Goal: Information Seeking & Learning: Learn about a topic

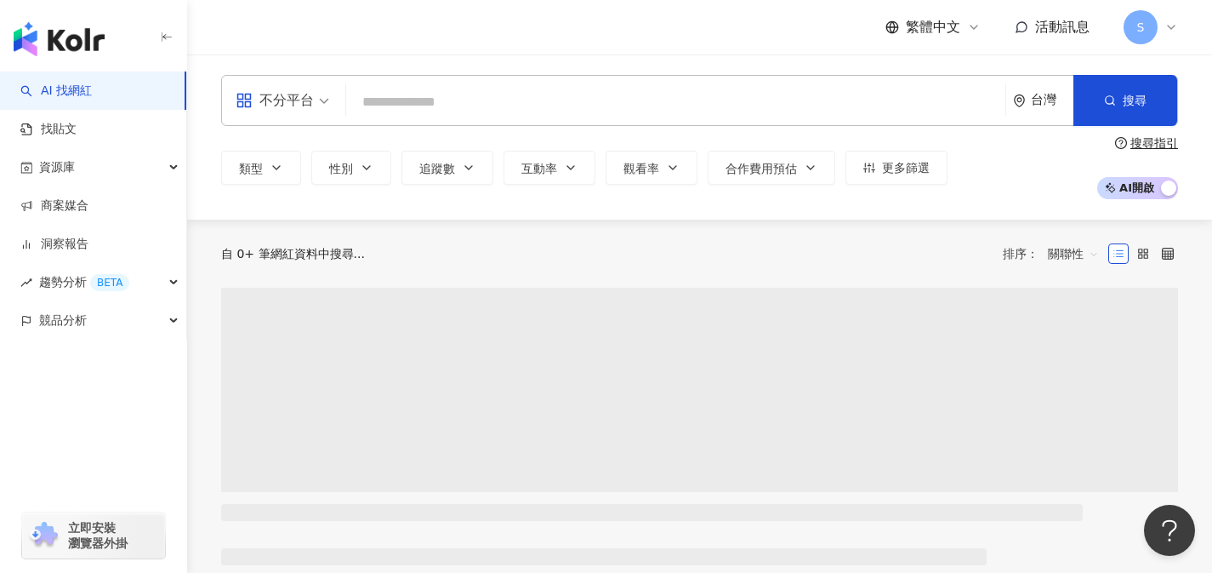
click at [322, 111] on span "不分平台" at bounding box center [283, 100] width 94 height 27
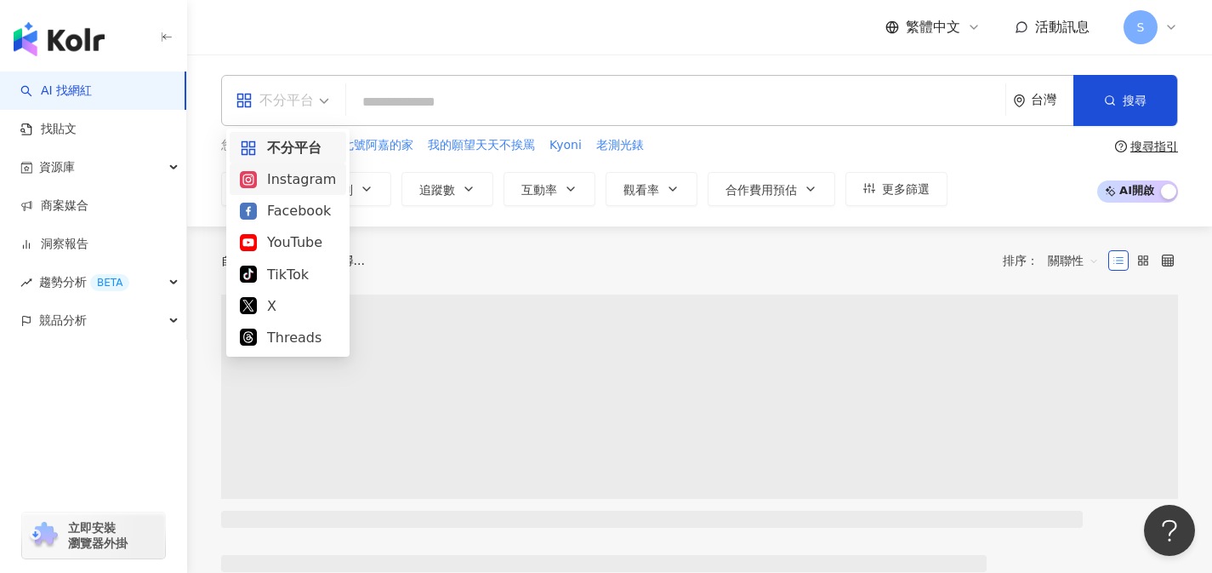
click at [296, 186] on div "Instagram" at bounding box center [288, 178] width 96 height 21
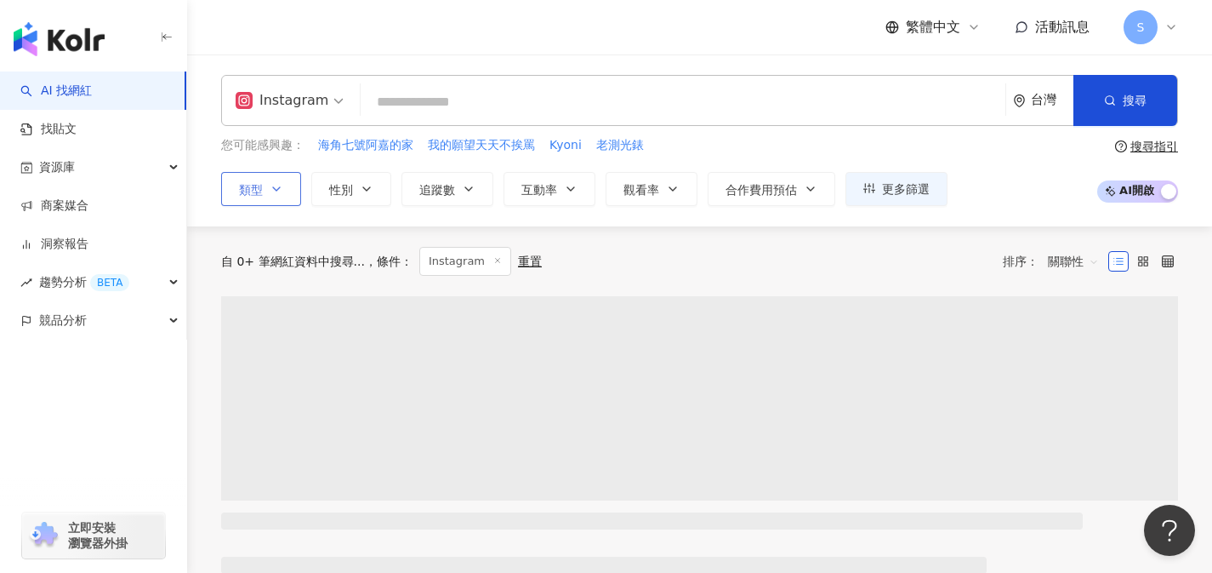
click at [290, 191] on button "類型" at bounding box center [261, 189] width 80 height 34
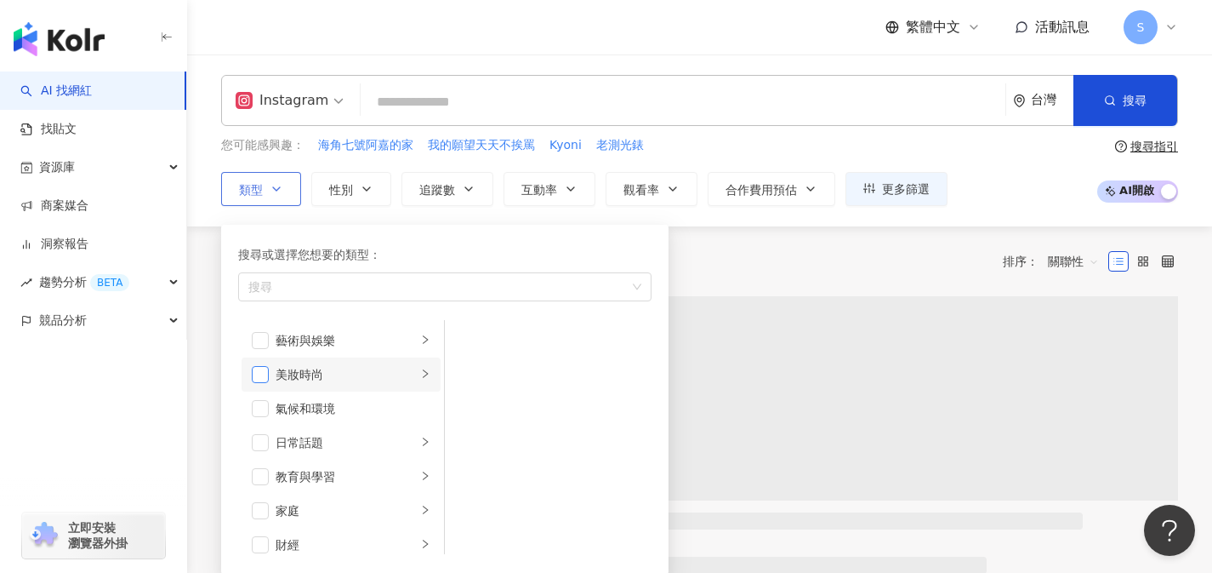
click at [264, 379] on span "button" at bounding box center [260, 374] width 17 height 17
click at [752, 267] on div "自 0+ 筆網紅資料中搜尋... 條件 ： Instagram 重置 排序： 關聯性" at bounding box center [699, 261] width 957 height 29
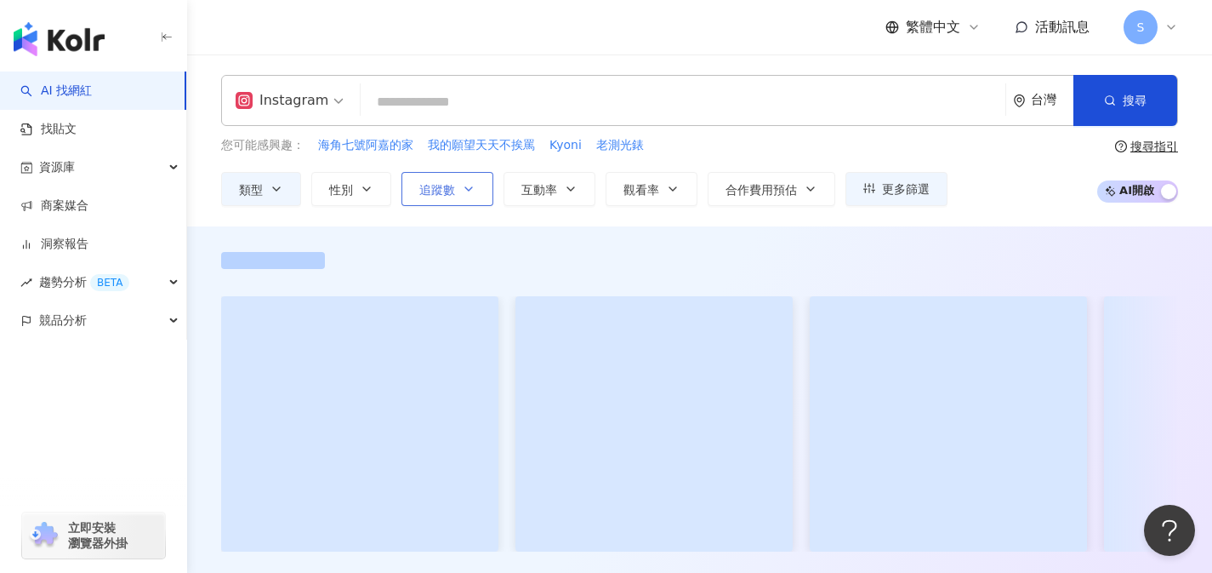
click at [473, 199] on button "追蹤數" at bounding box center [448, 189] width 92 height 34
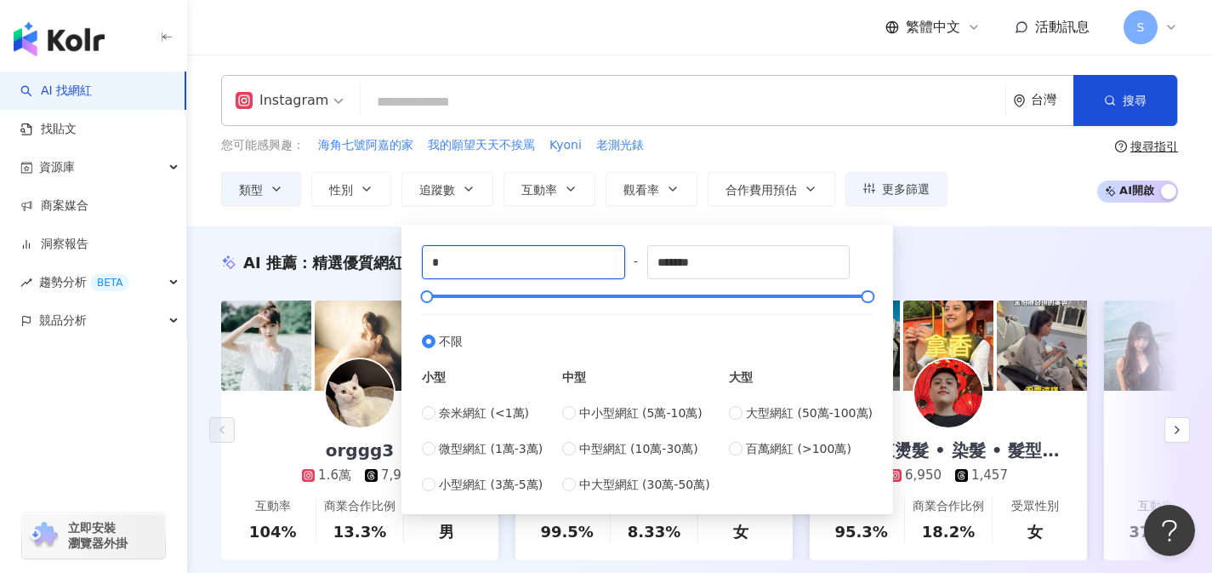
drag, startPoint x: 523, startPoint y: 273, endPoint x: 421, endPoint y: 254, distance: 103.8
click at [421, 254] on div "* - ******* 不限 小型 奈米網紅 (<1萬) 微型網紅 (1萬-3萬) 小型網紅 (3萬-5萬) 中型 中小型網紅 (5萬-10萬) 中型網紅 (…" at bounding box center [647, 369] width 471 height 269
type input "*"
type input "****"
drag, startPoint x: 774, startPoint y: 260, endPoint x: 569, endPoint y: 265, distance: 205.1
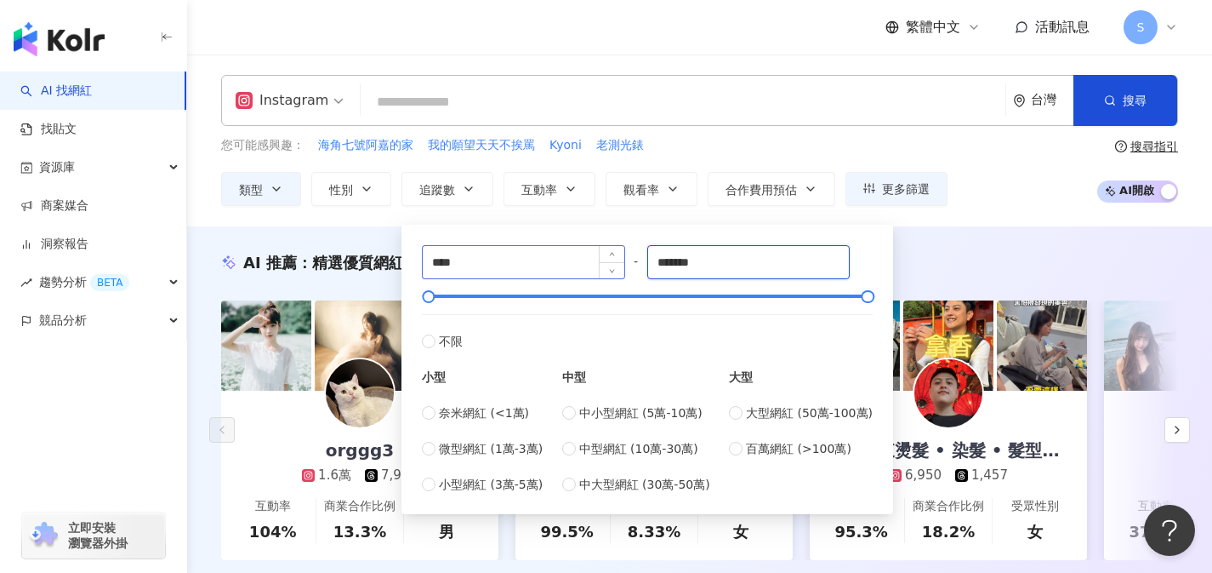
click at [569, 265] on div "**** - ******* 不限 小型 奈米網紅 (<1萬) 微型網紅 (1萬-3萬) 小型網紅 (3萬-5萬) 中型 中小型網紅 (5萬-10萬) 中型網…" at bounding box center [647, 369] width 451 height 248
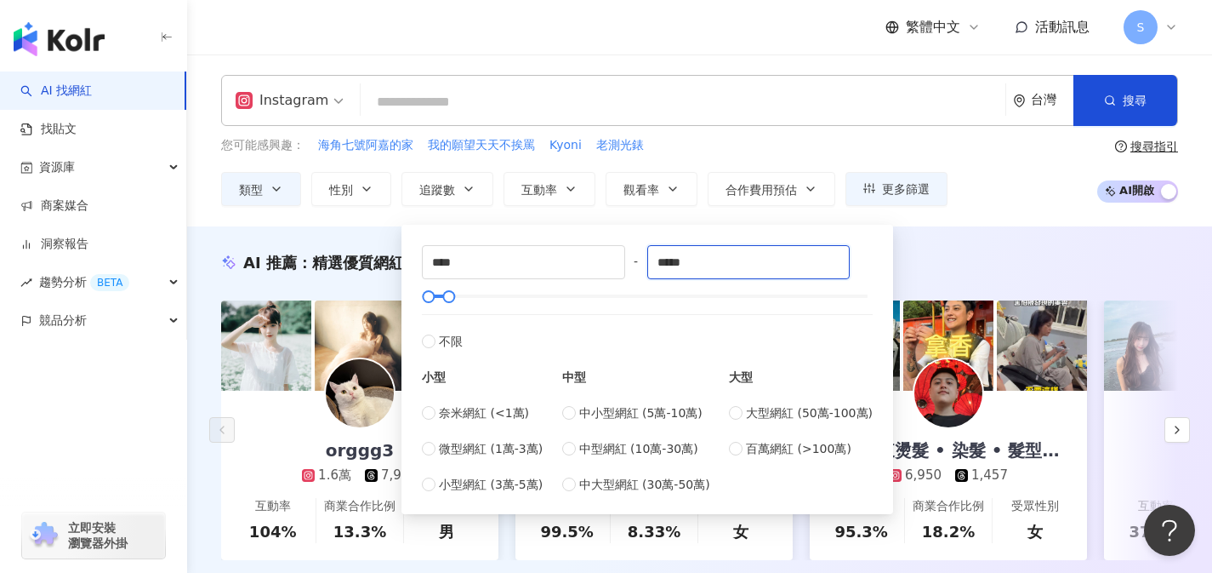
type input "*****"
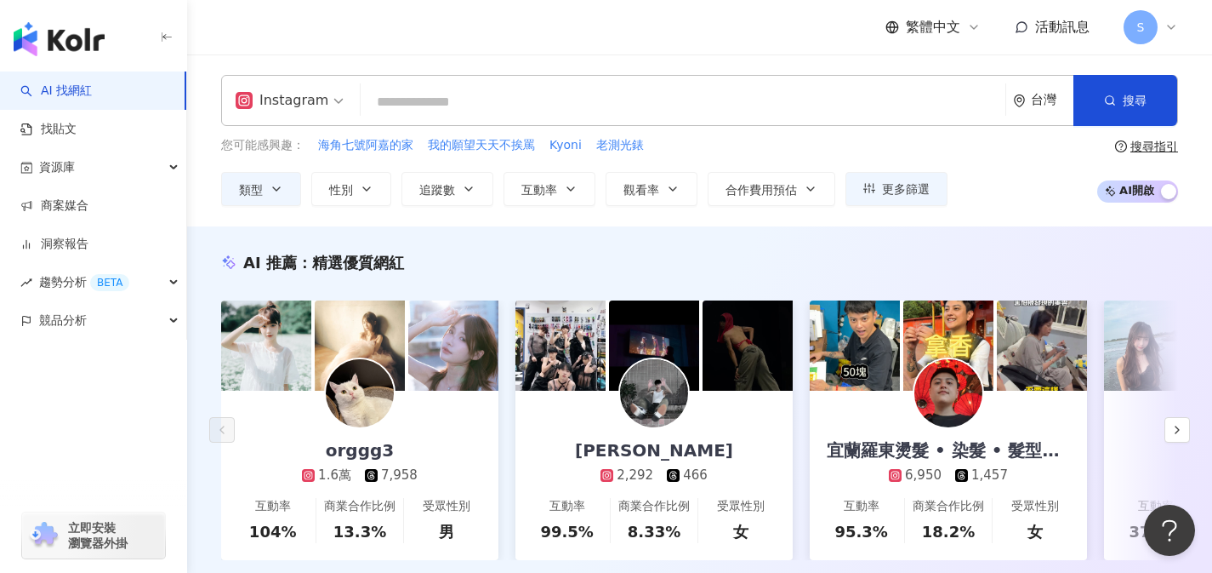
click at [1001, 271] on div "AI 推薦 ： 精選優質網紅" at bounding box center [699, 262] width 957 height 21
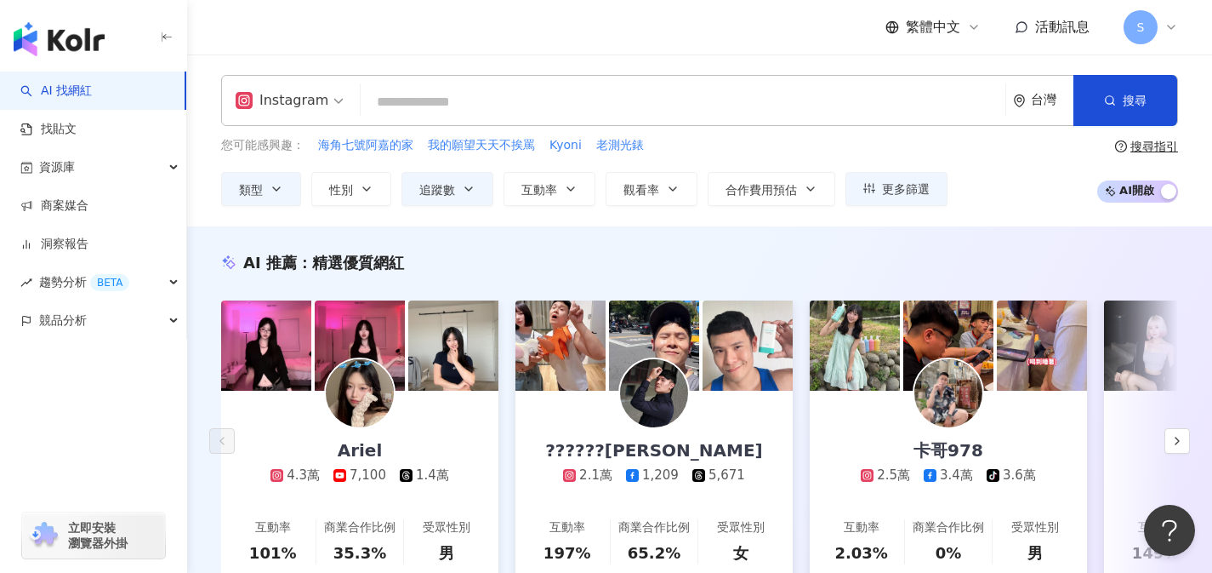
click at [561, 105] on input "search" at bounding box center [683, 102] width 631 height 32
type input "*"
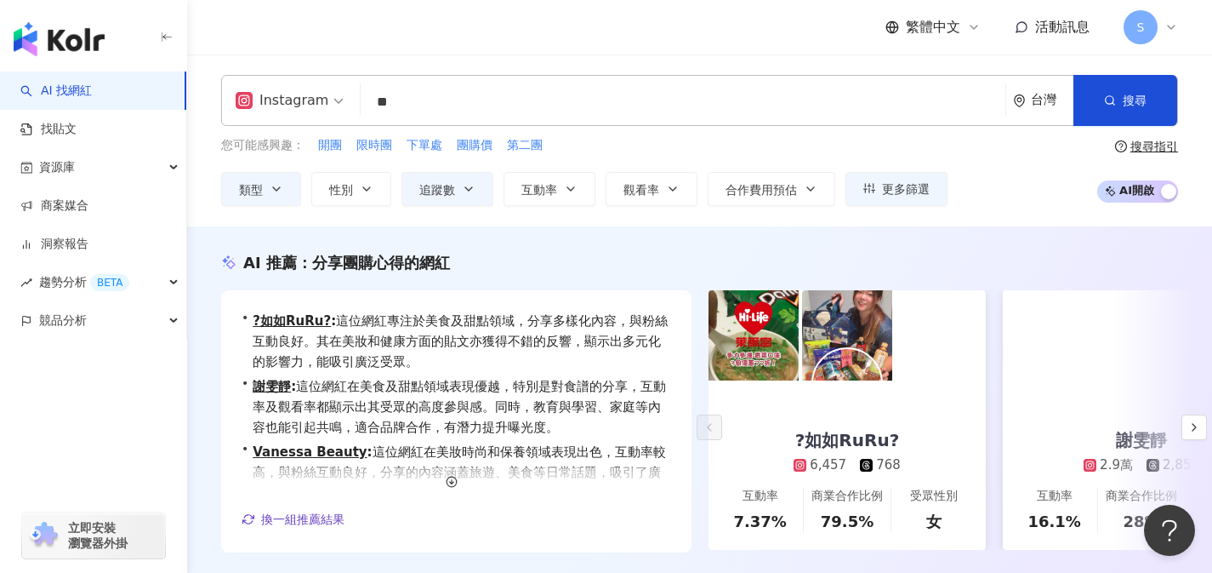
scroll to position [372, 0]
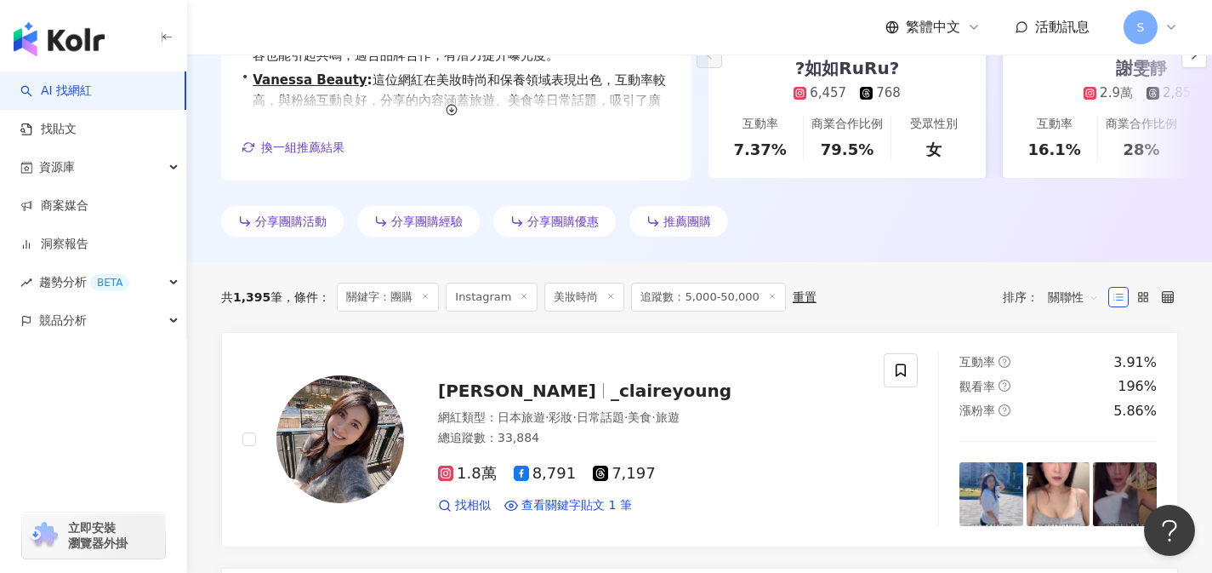
click at [1049, 292] on span "關聯性" at bounding box center [1073, 296] width 51 height 27
type input "**"
click at [1081, 415] on div "互動率" at bounding box center [1073, 418] width 43 height 19
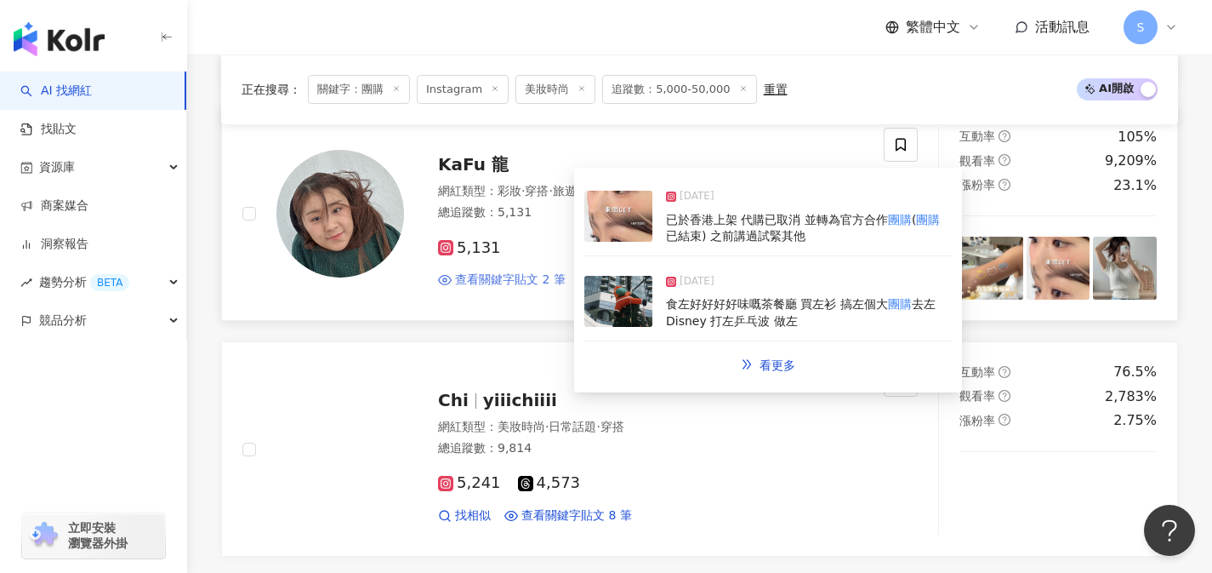
scroll to position [981, 0]
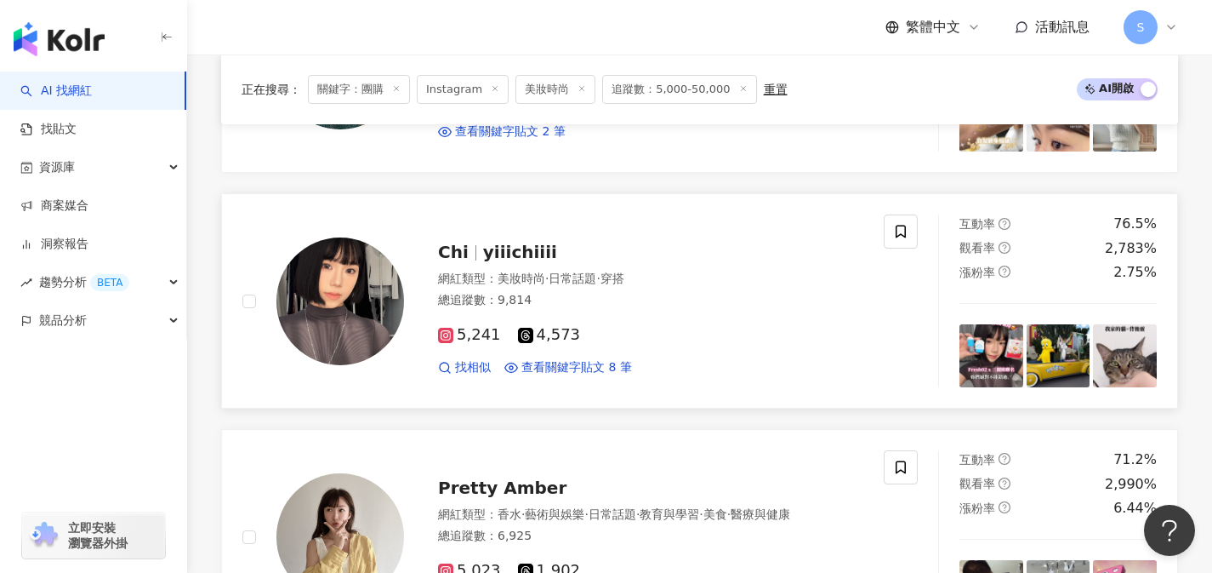
click at [814, 359] on div "找相似 查看關鍵字貼文 8 筆" at bounding box center [650, 367] width 425 height 17
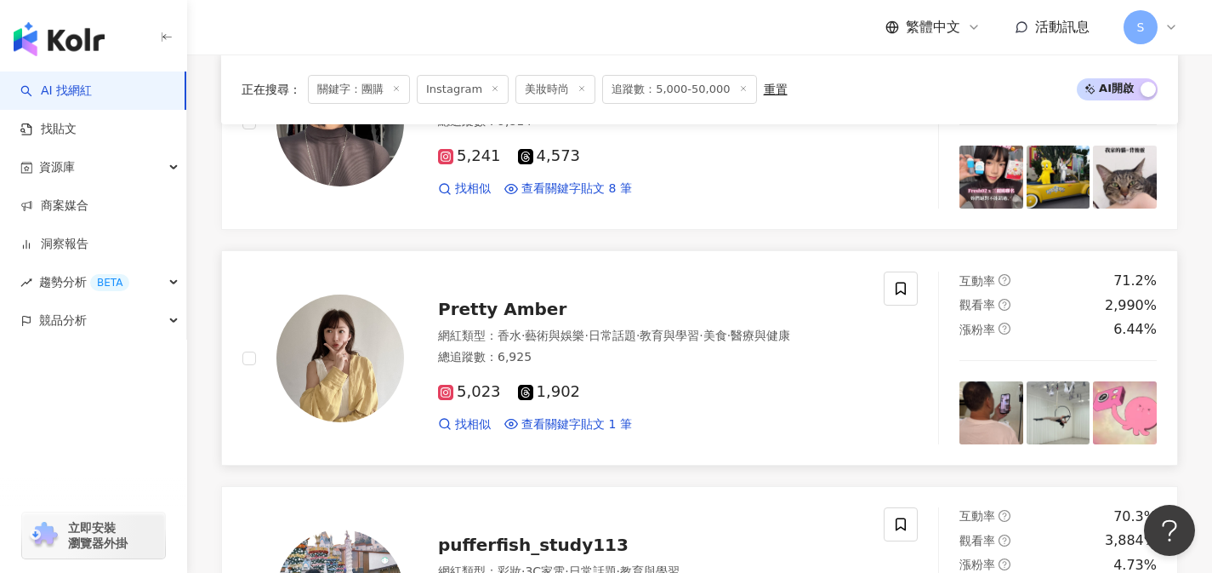
click at [759, 311] on div "Pretty Amber" at bounding box center [650, 309] width 425 height 24
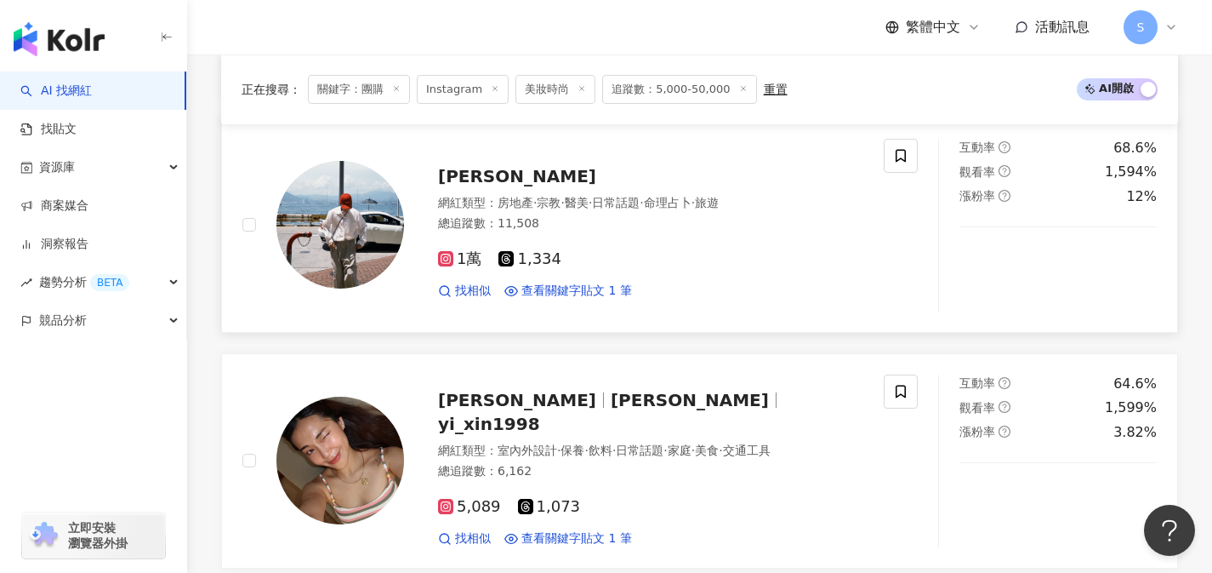
scroll to position [1843, 0]
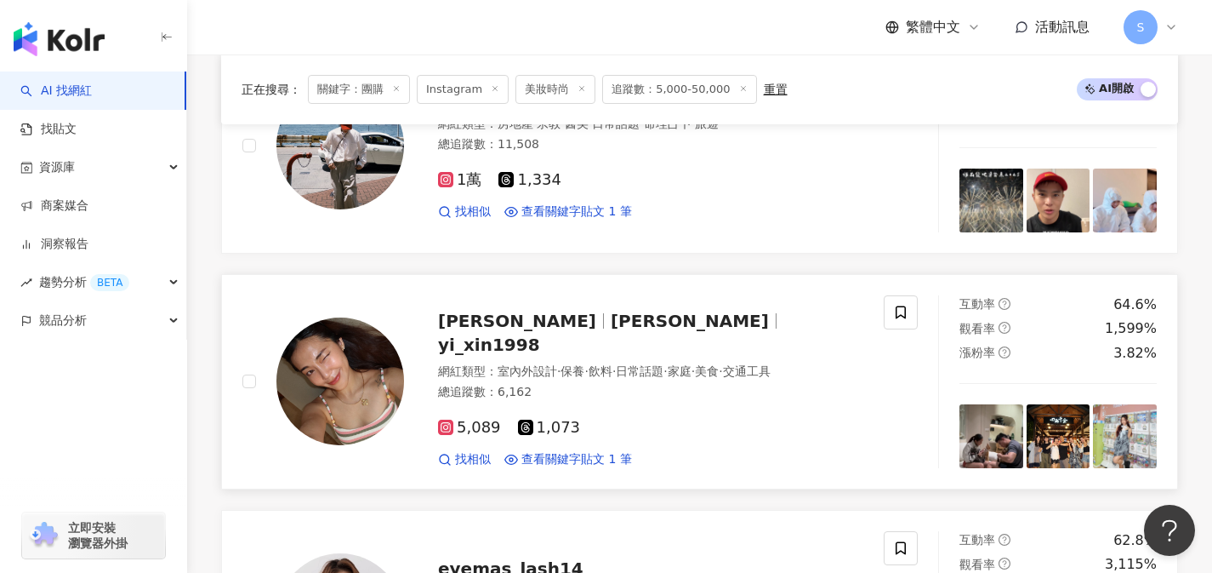
click at [627, 419] on div "5,089 1,073" at bounding box center [650, 428] width 425 height 19
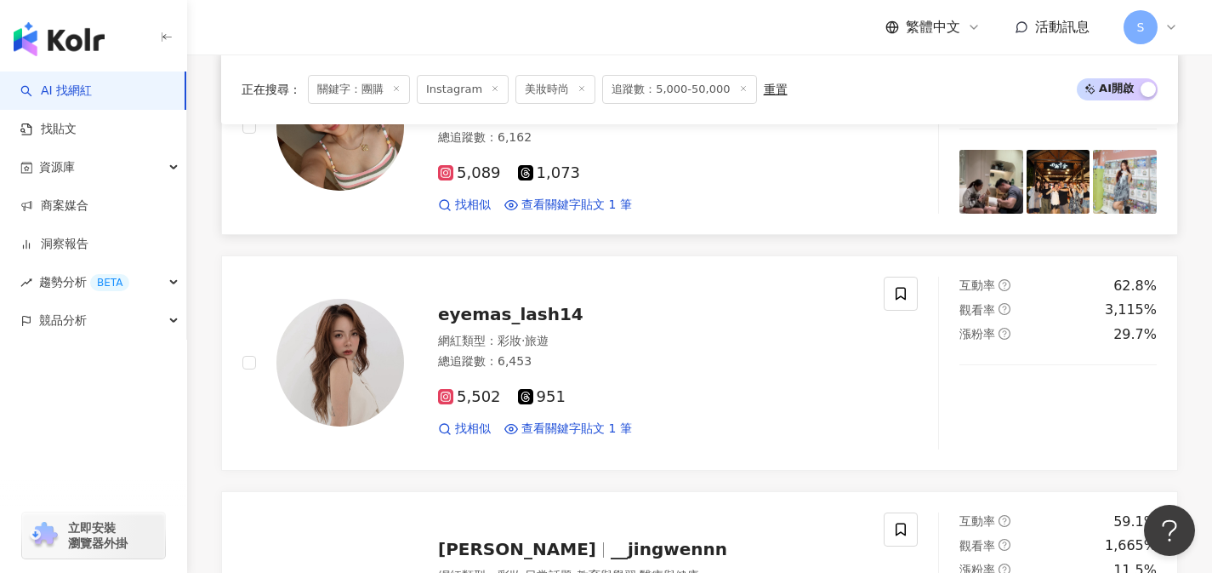
scroll to position [2102, 0]
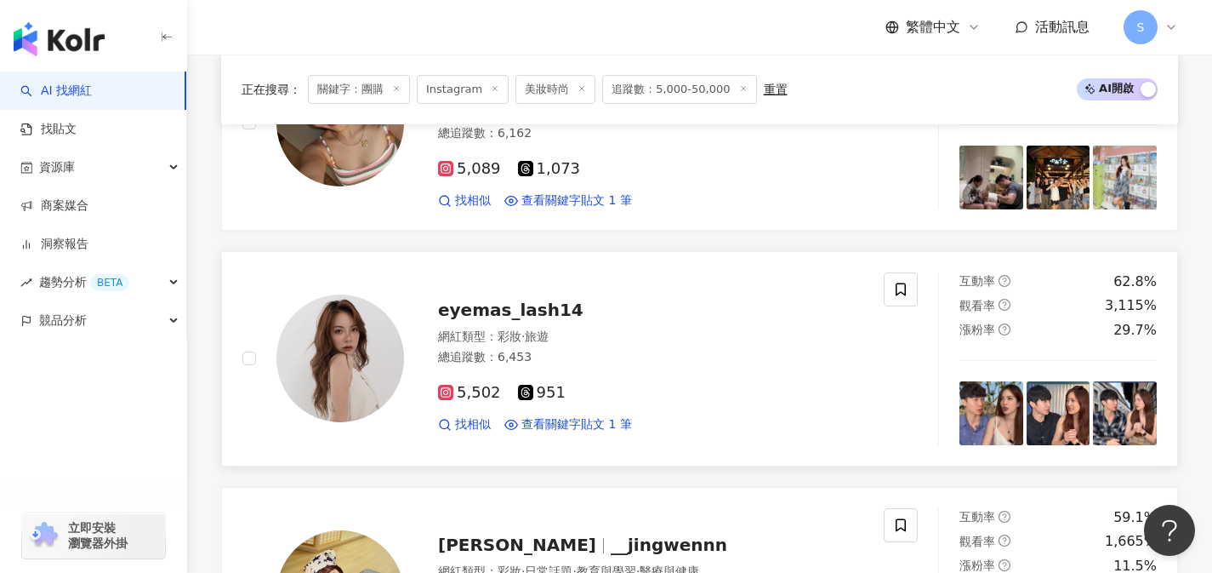
click at [568, 372] on div "5,502 951 找相似 查看關鍵字貼文 1 筆" at bounding box center [650, 401] width 425 height 63
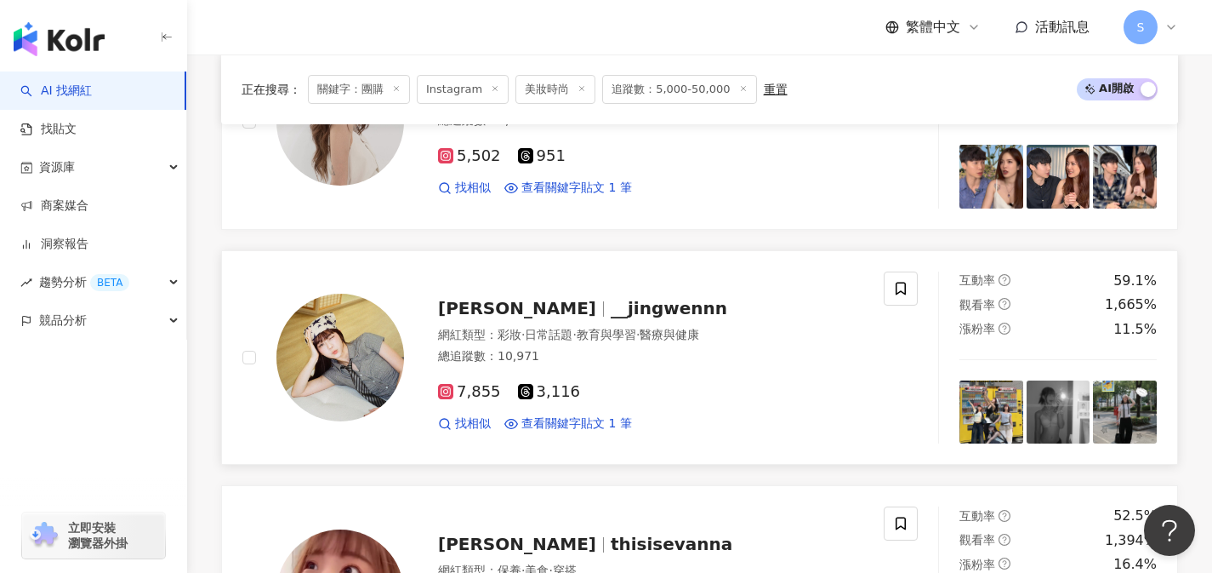
scroll to position [2341, 0]
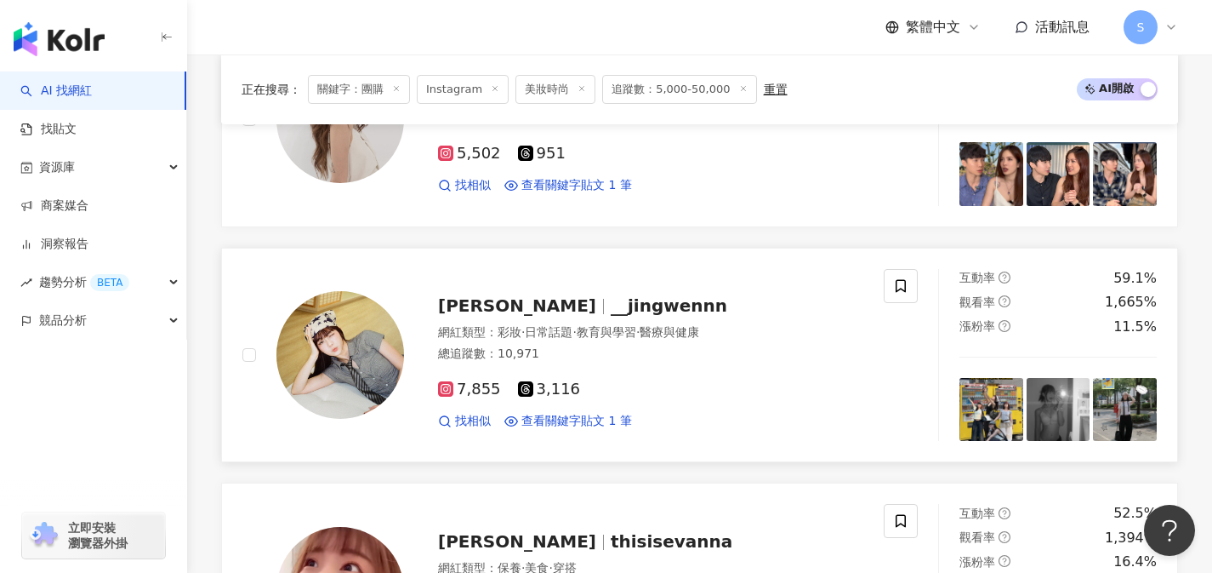
click at [602, 378] on div "7,855 3,116 找相似 查看關鍵字貼文 1 筆" at bounding box center [650, 398] width 425 height 63
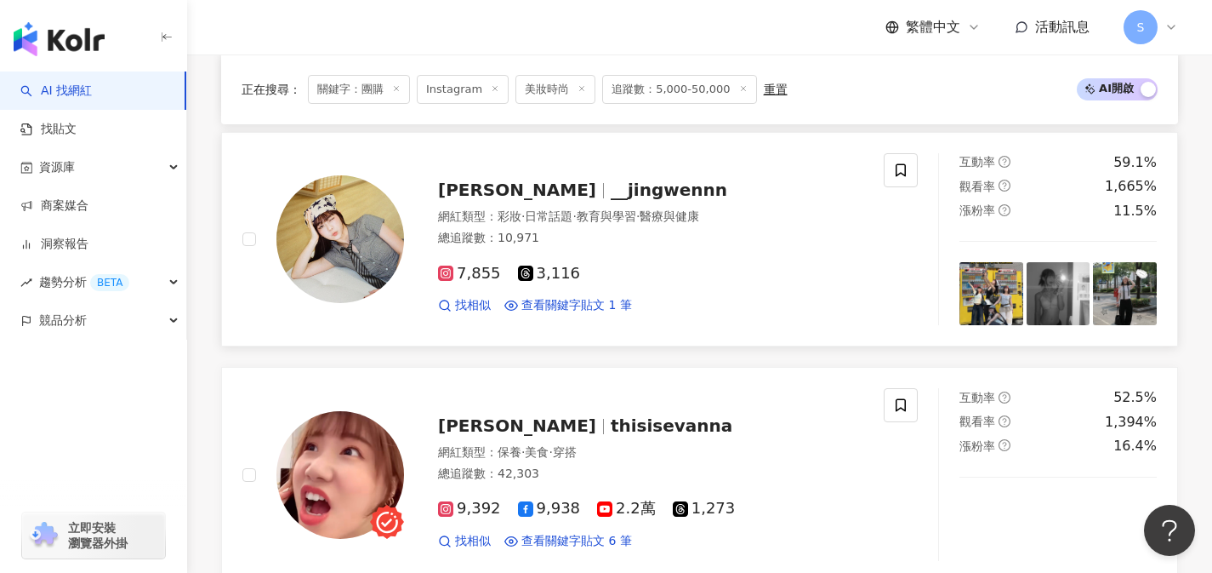
scroll to position [2535, 0]
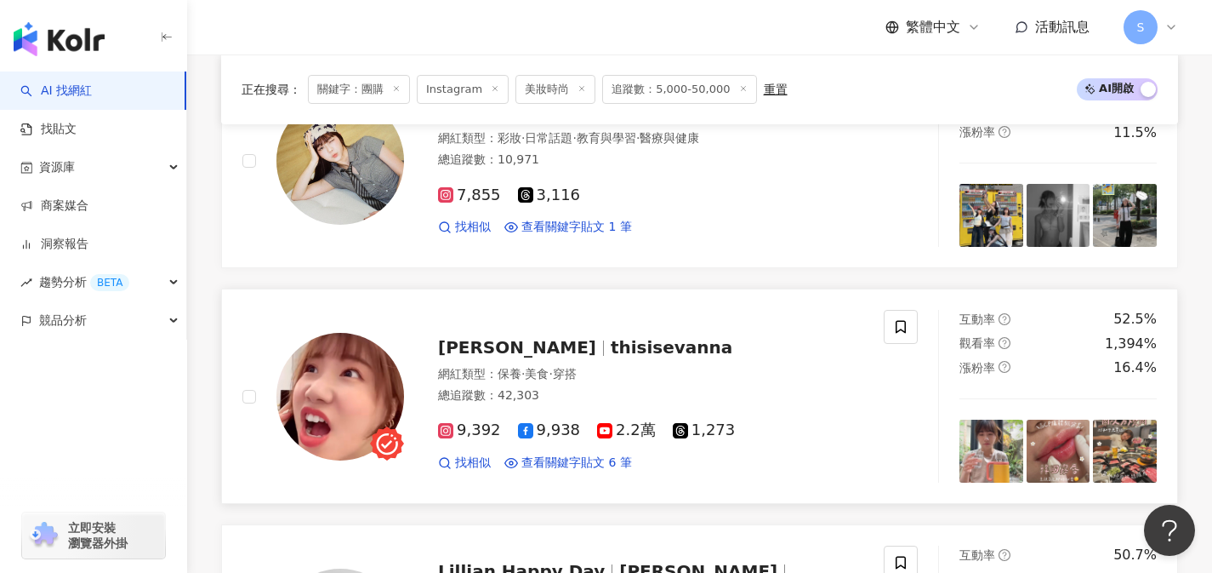
click at [597, 394] on div "總追蹤數 ： 42,303" at bounding box center [650, 395] width 425 height 17
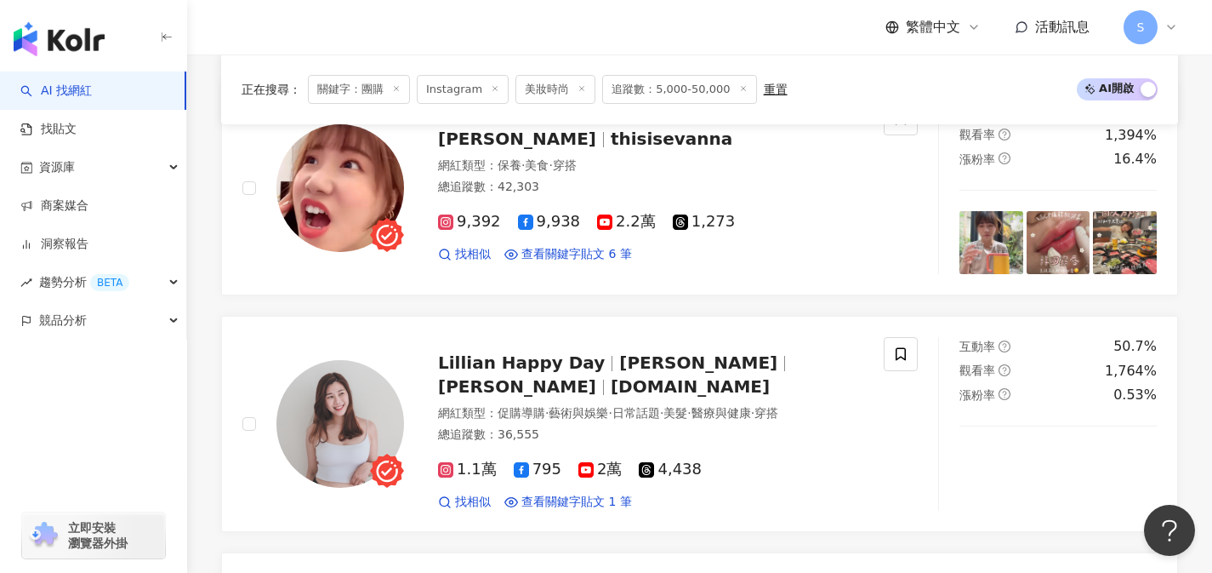
scroll to position [2753, 0]
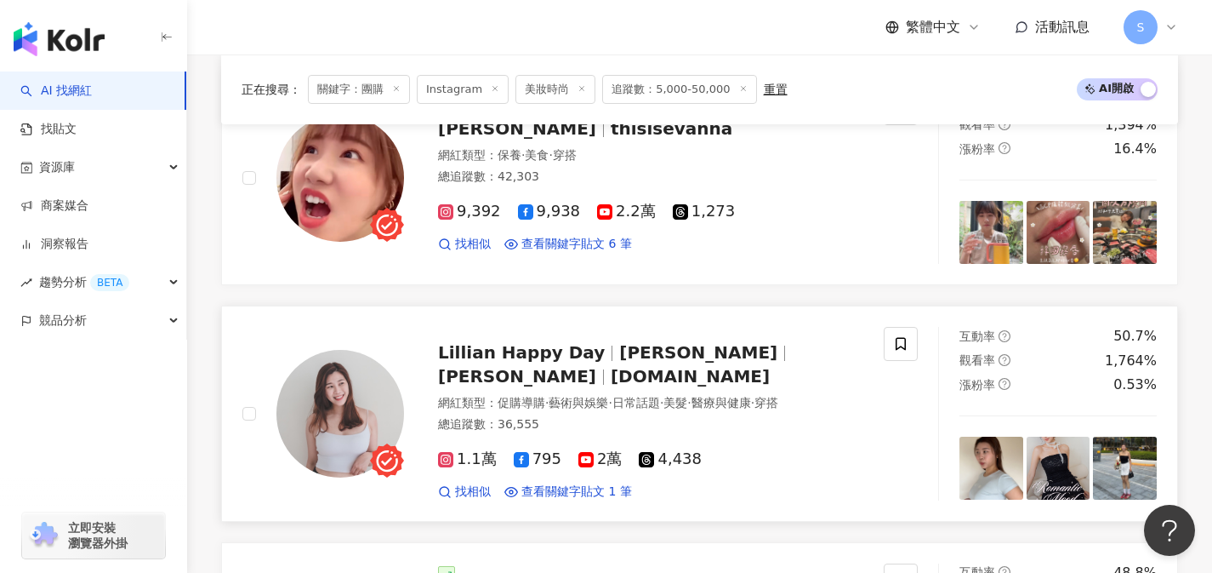
click at [770, 368] on span "Lillian.TW" at bounding box center [690, 376] width 159 height 20
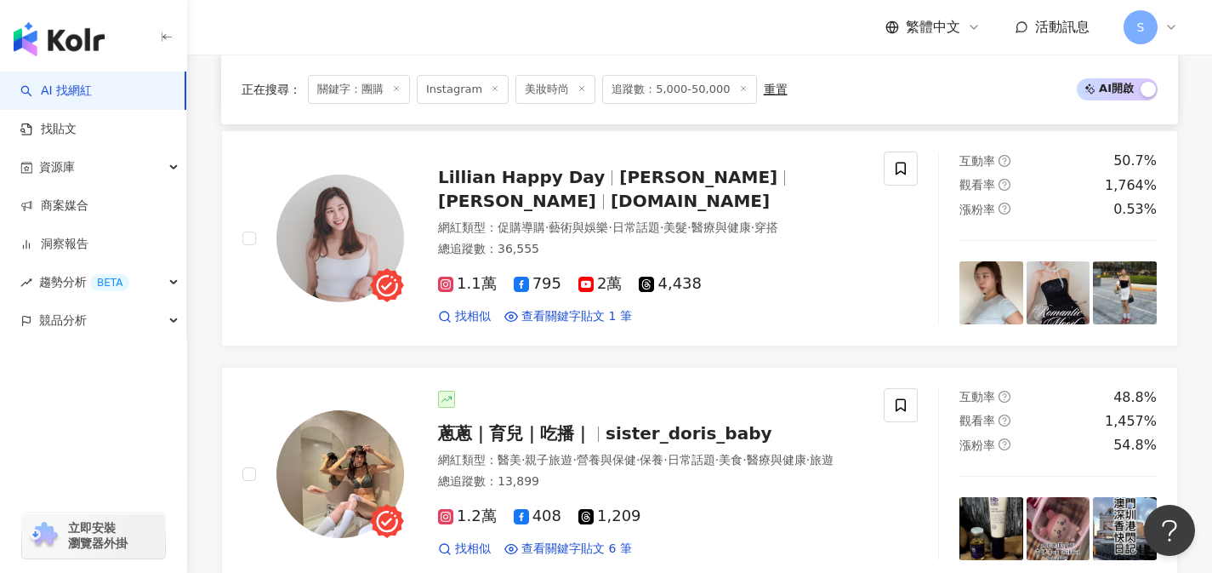
scroll to position [3025, 0]
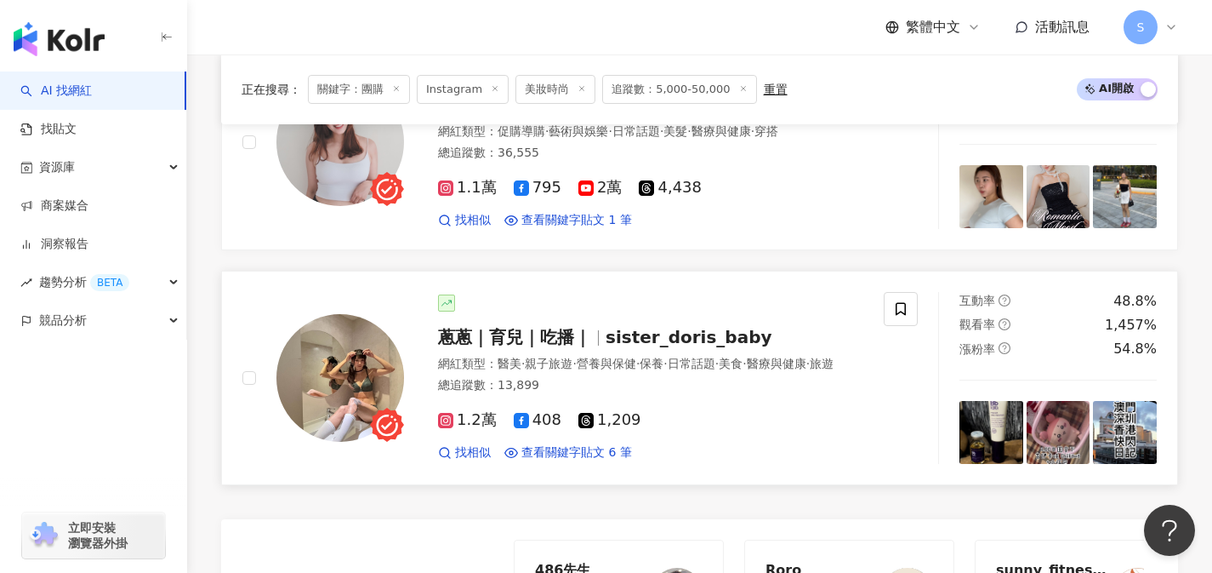
click at [624, 394] on div "總追蹤數 ： 13,899" at bounding box center [650, 385] width 425 height 17
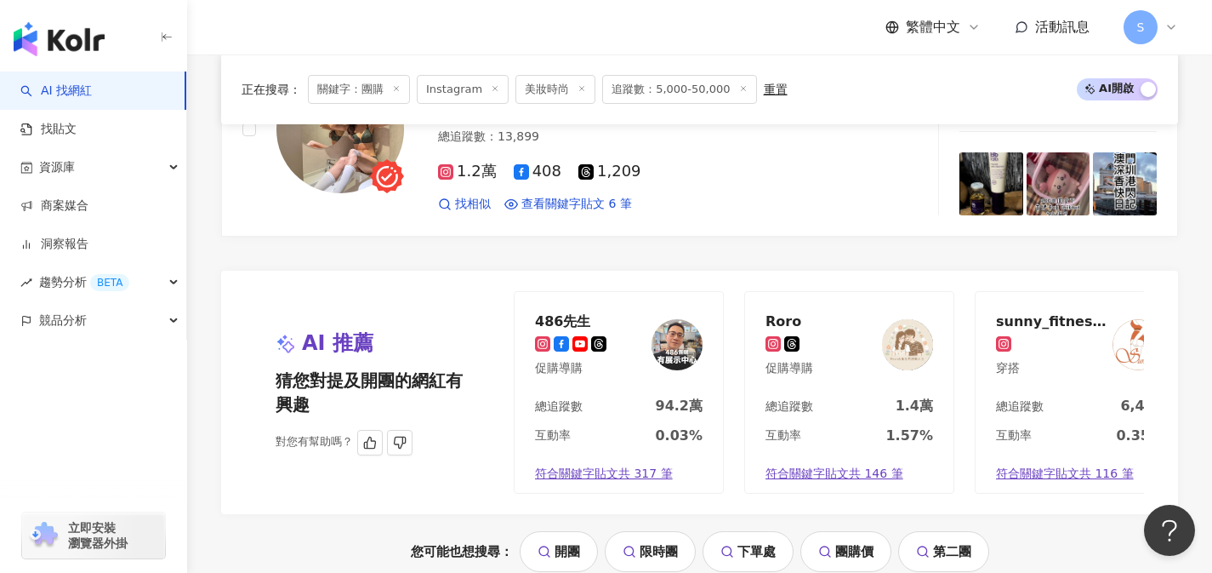
scroll to position [3566, 0]
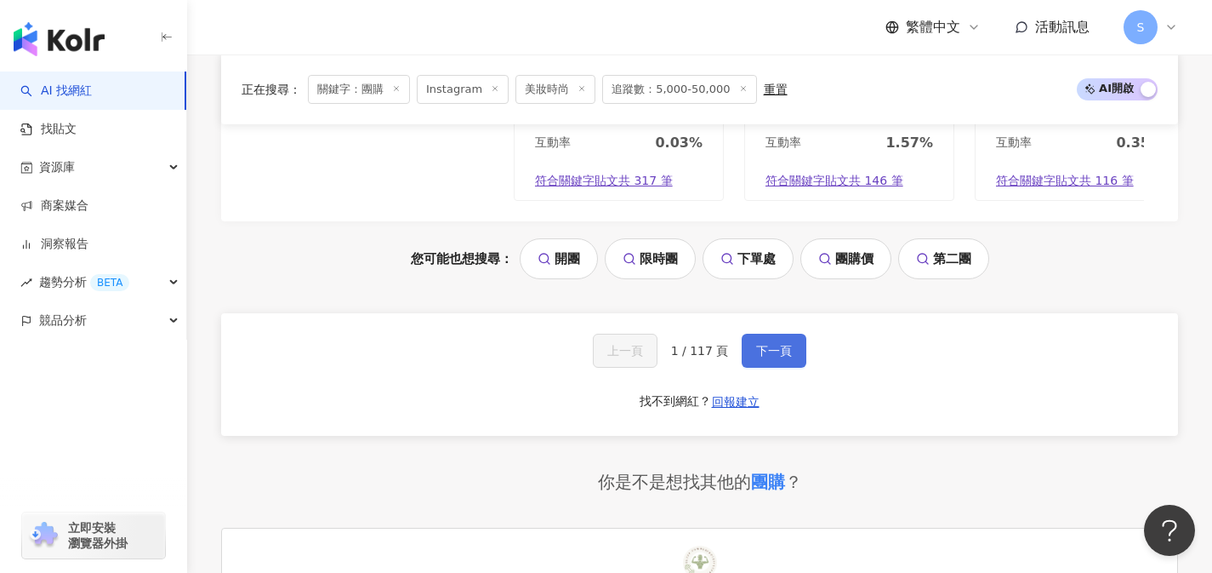
click at [788, 368] on button "下一頁" at bounding box center [774, 351] width 65 height 34
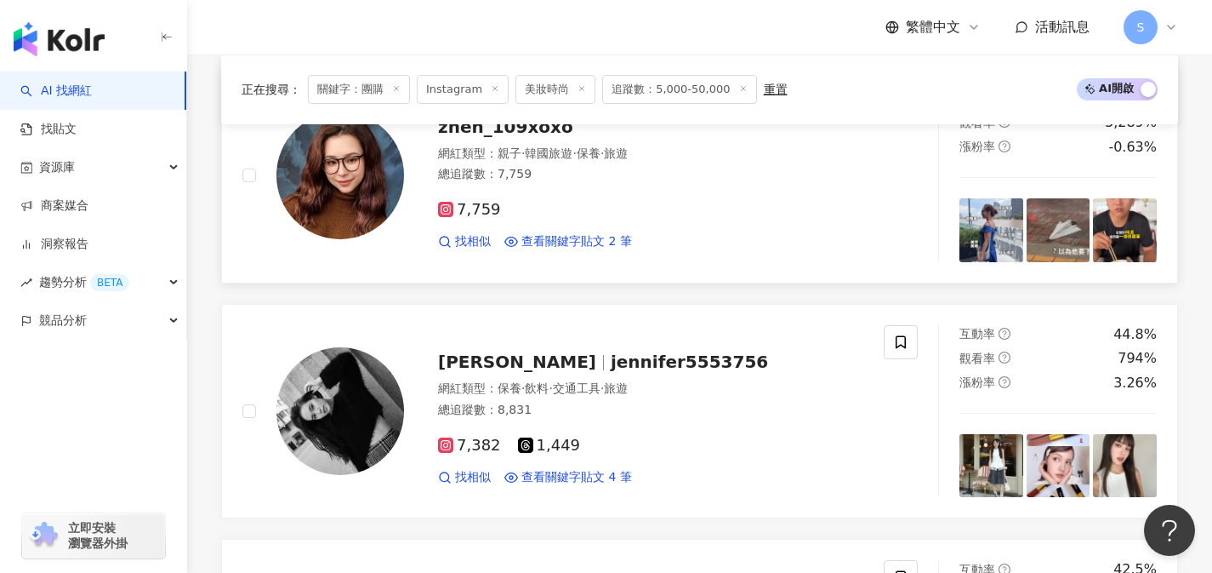
scroll to position [652, 0]
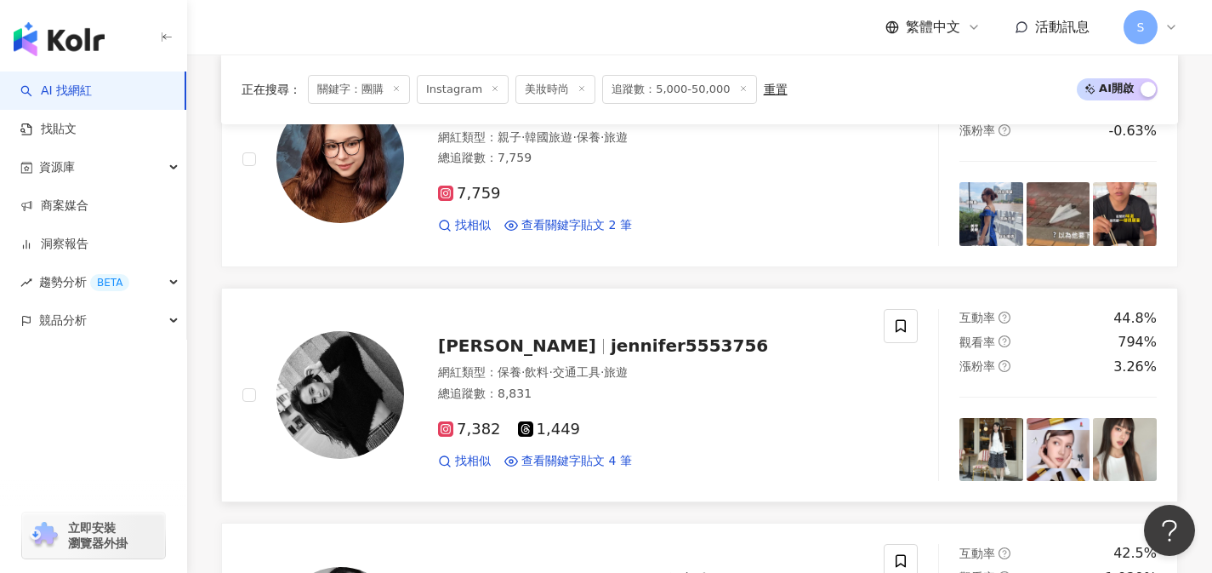
click at [610, 420] on div "7,382 1,449" at bounding box center [650, 429] width 425 height 19
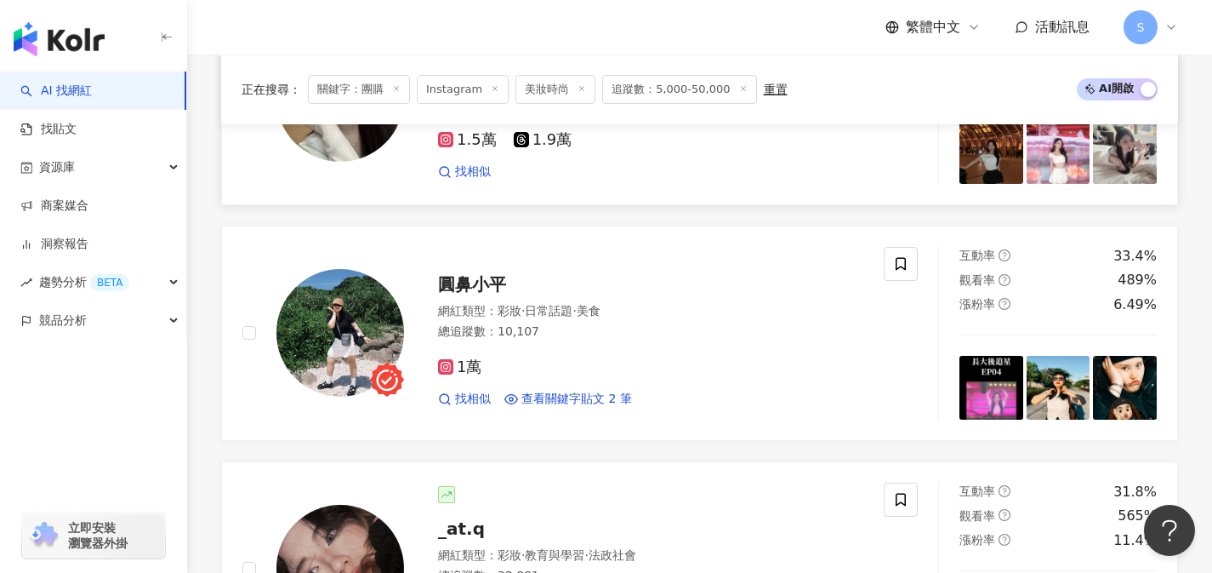
scroll to position [1417, 0]
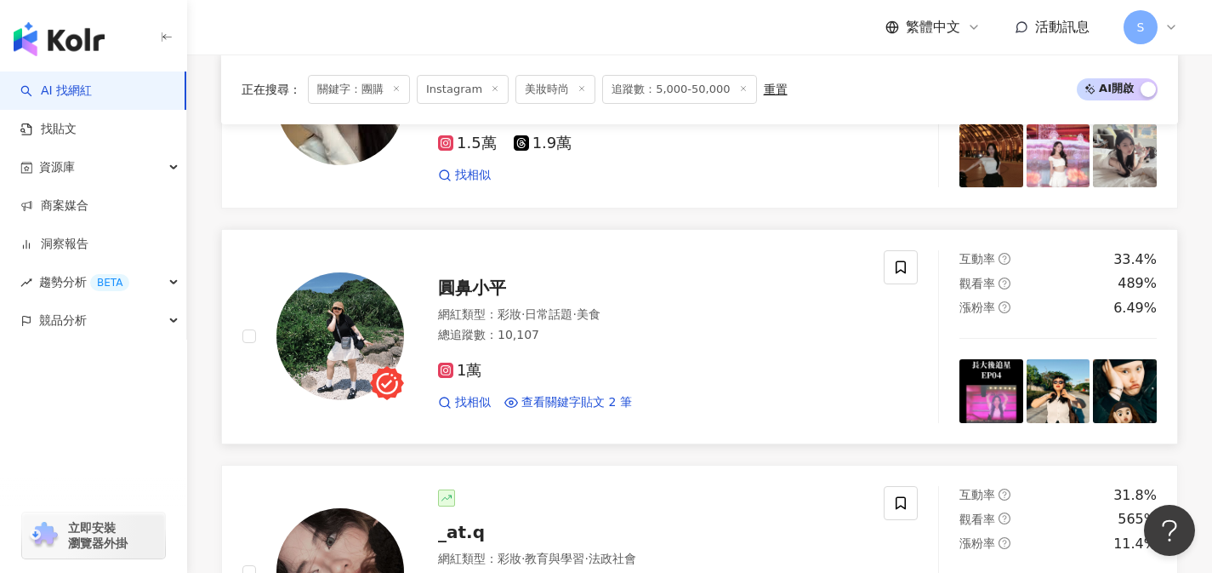
click at [587, 376] on div "1萬" at bounding box center [650, 371] width 425 height 19
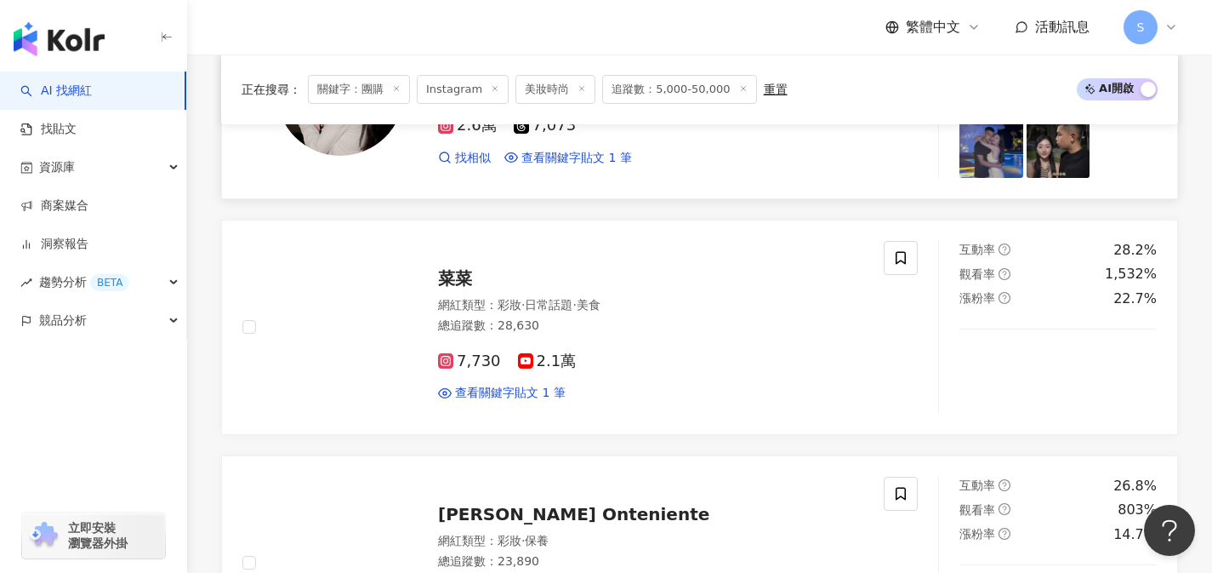
scroll to position [2620, 0]
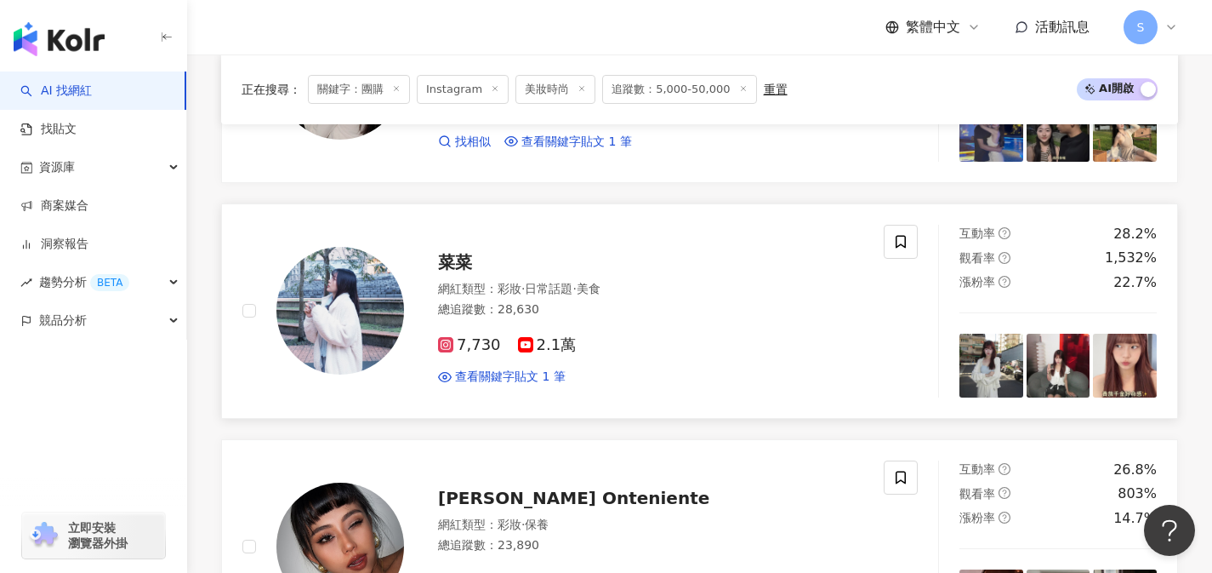
click at [641, 283] on div "網紅類型 ： 彩妝 · 日常話題 · 美食" at bounding box center [650, 289] width 425 height 17
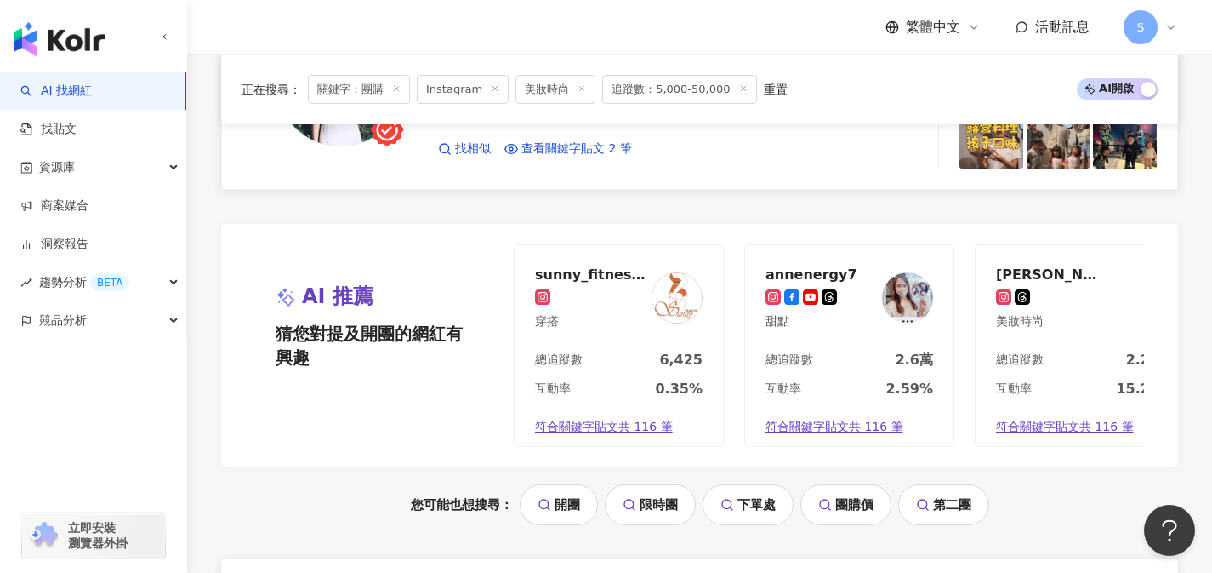
scroll to position [3454, 0]
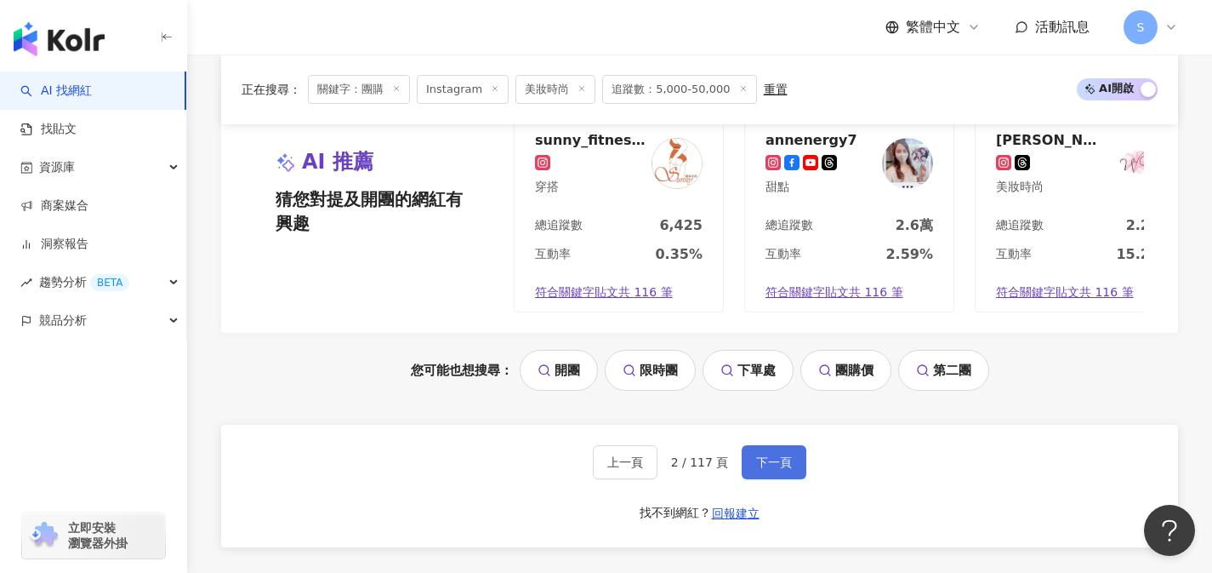
click at [768, 469] on span "下一頁" at bounding box center [774, 462] width 36 height 14
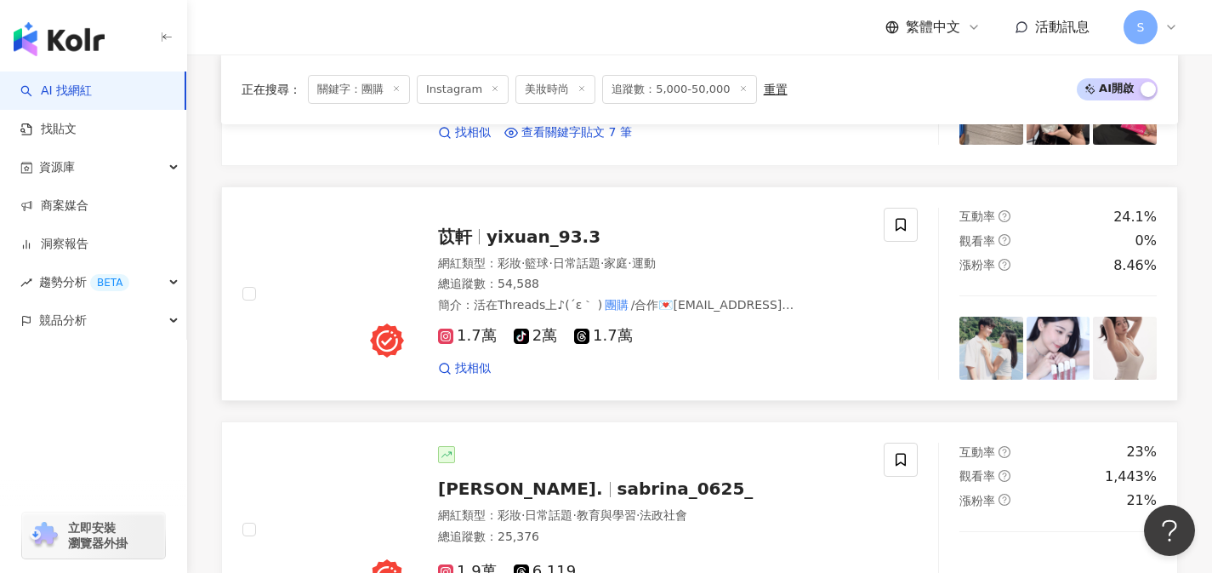
scroll to position [782, 0]
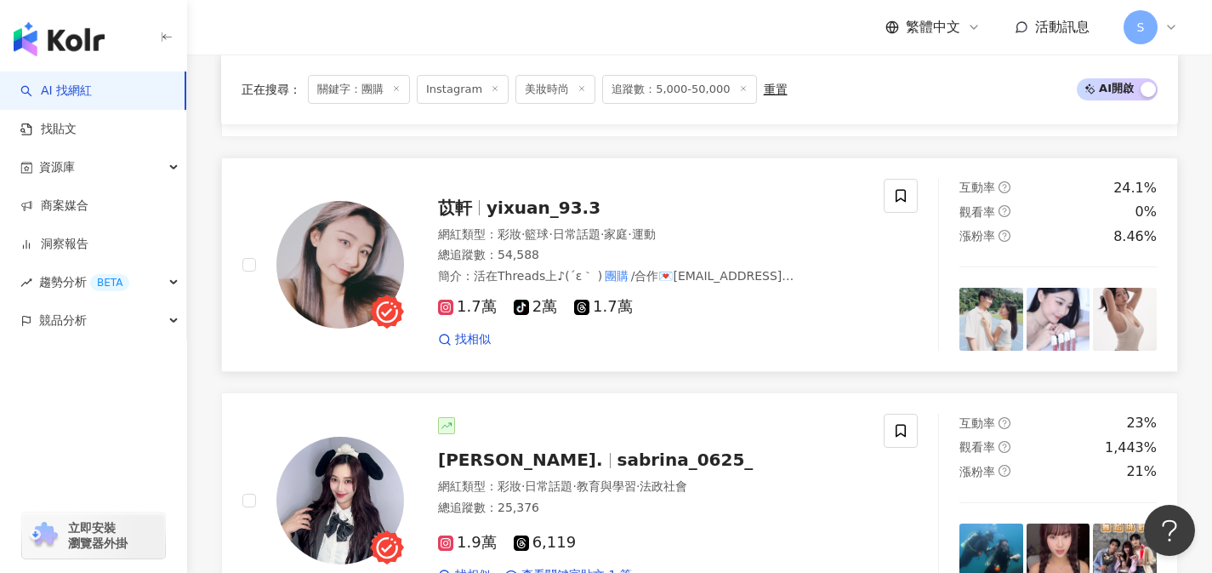
click at [674, 317] on div "1.7萬 tiktok-icon 2萬 1.7萬 找相似" at bounding box center [650, 315] width 425 height 63
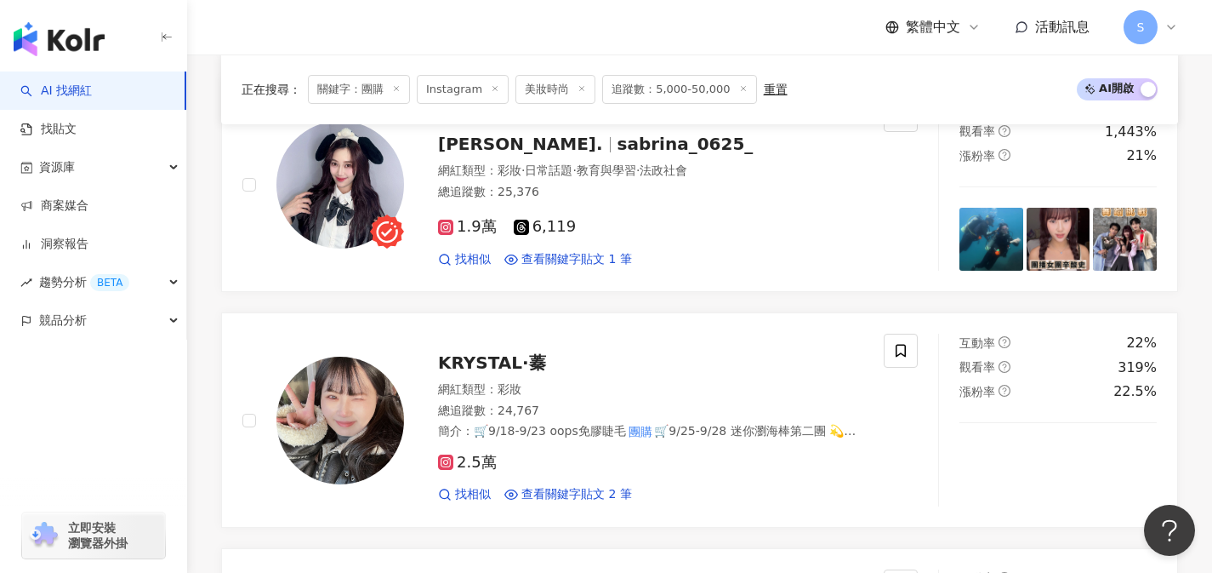
scroll to position [1115, 0]
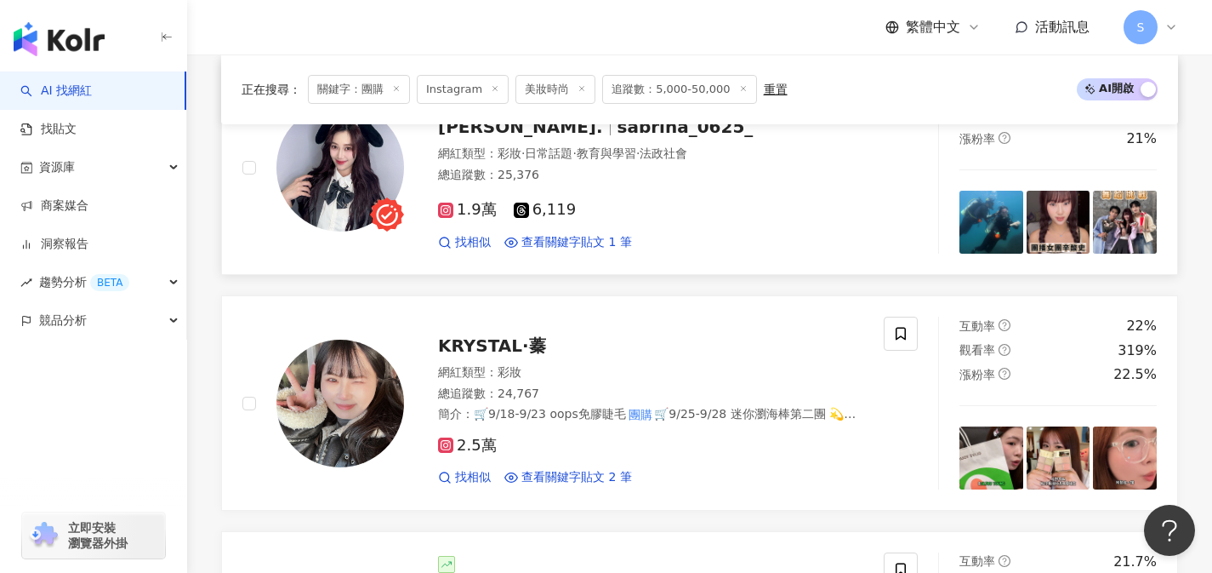
click at [678, 263] on link "羅優. sabrina_0625_ 網紅類型 ： 彩妝 · 日常話題 · 教育與學習 · 法政社會 總追蹤數 ： 25,376 1.9萬 6,119 找相似 …" at bounding box center [699, 167] width 957 height 215
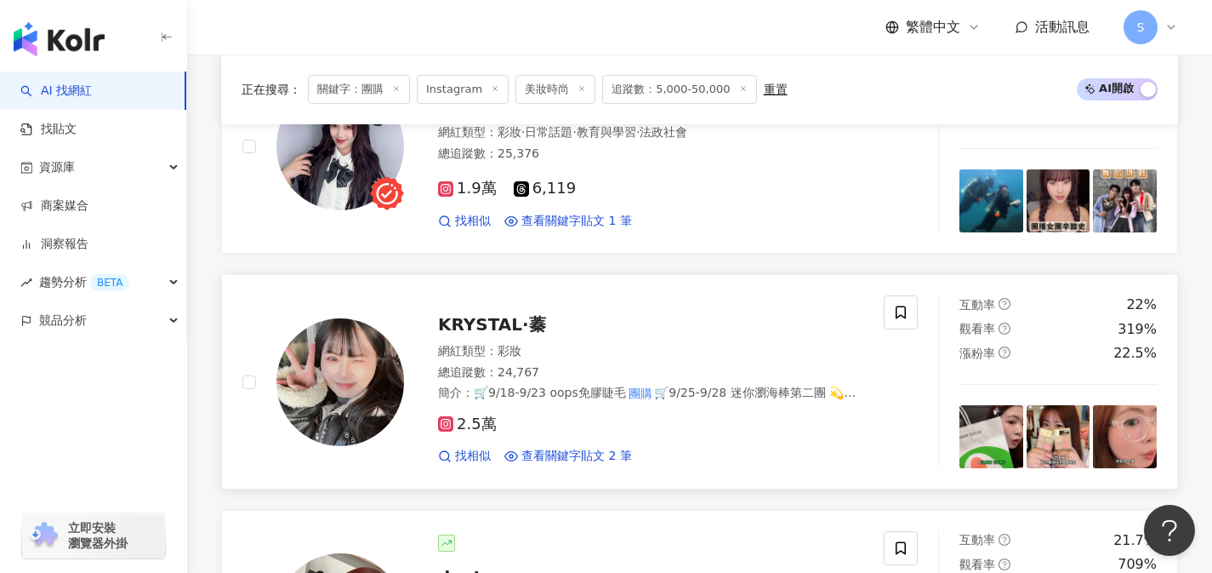
click at [591, 403] on div "2.5萬 找相似 查看關鍵字貼文 2 筆" at bounding box center [650, 433] width 425 height 63
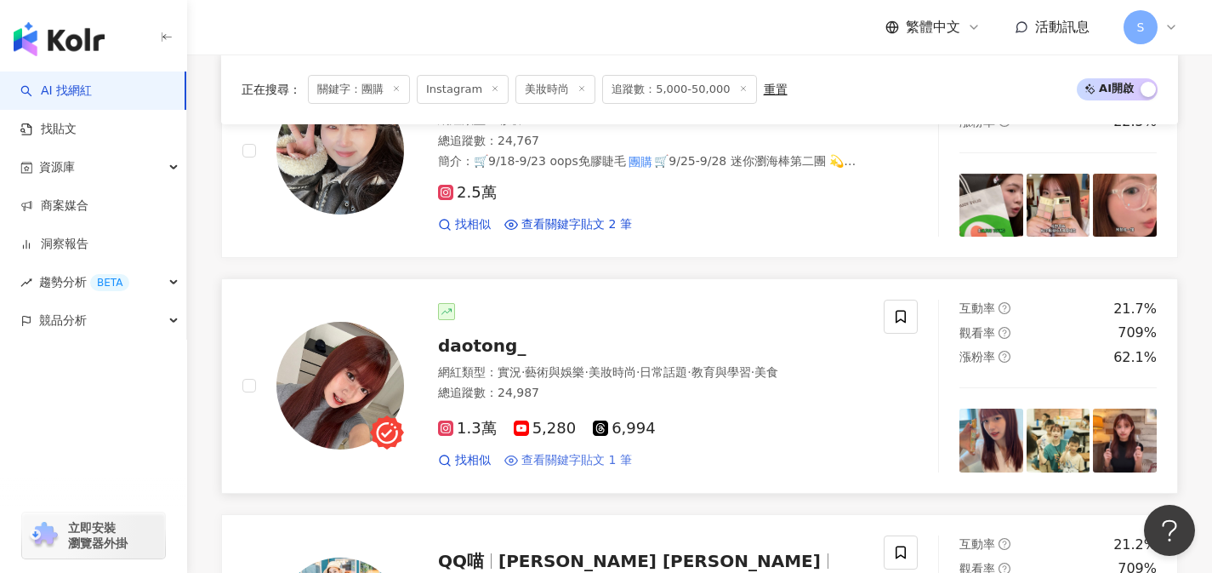
scroll to position [1363, 0]
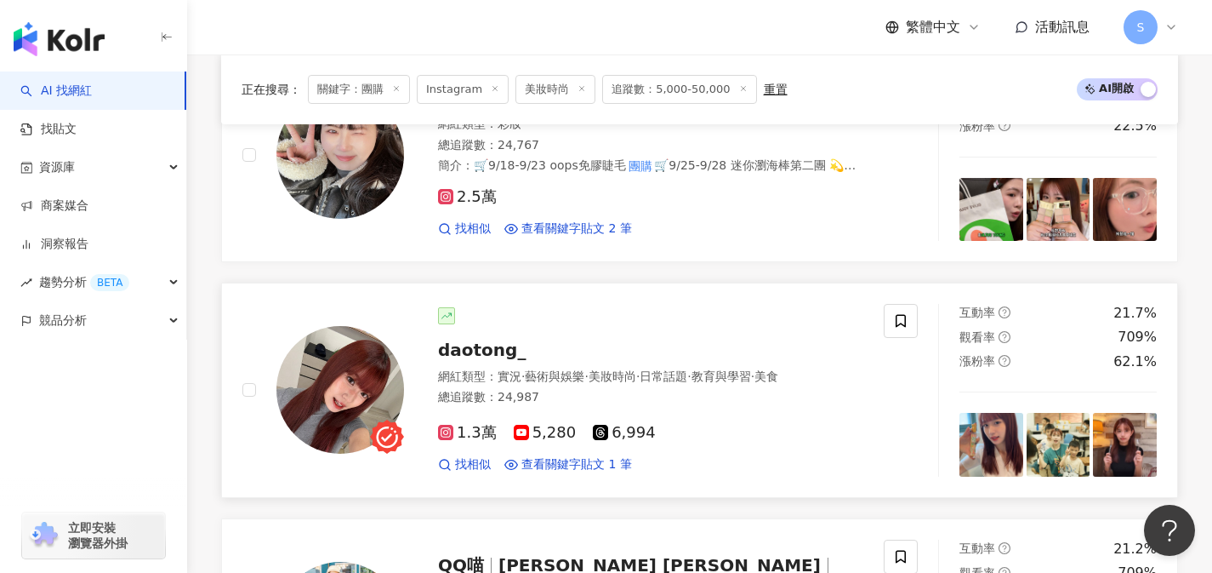
click at [573, 341] on div "daotong_" at bounding box center [650, 350] width 425 height 24
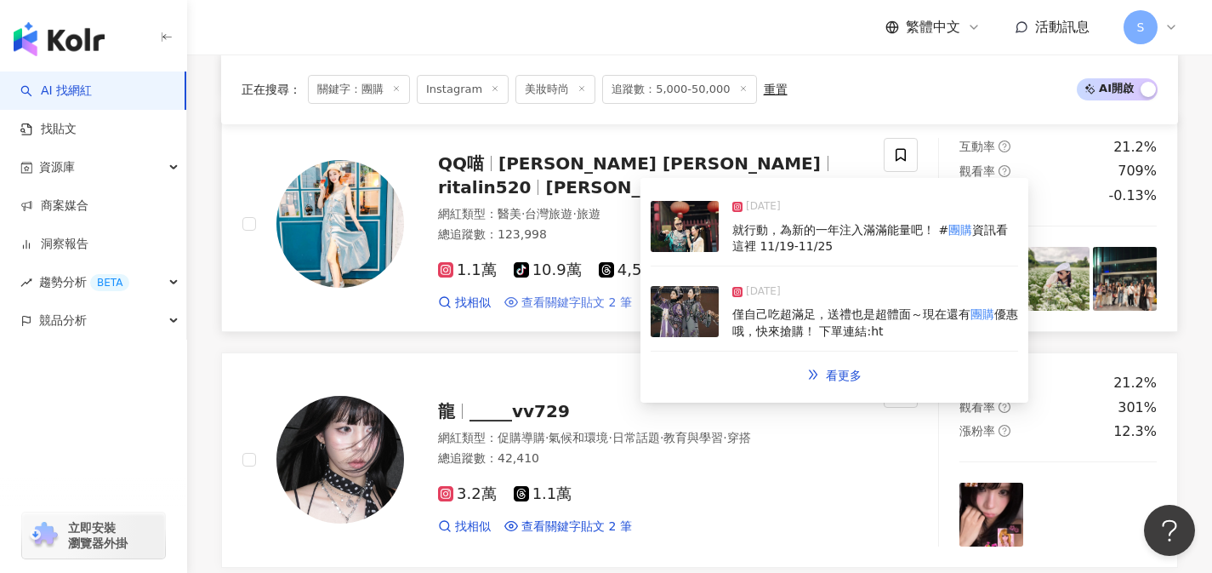
scroll to position [1983, 0]
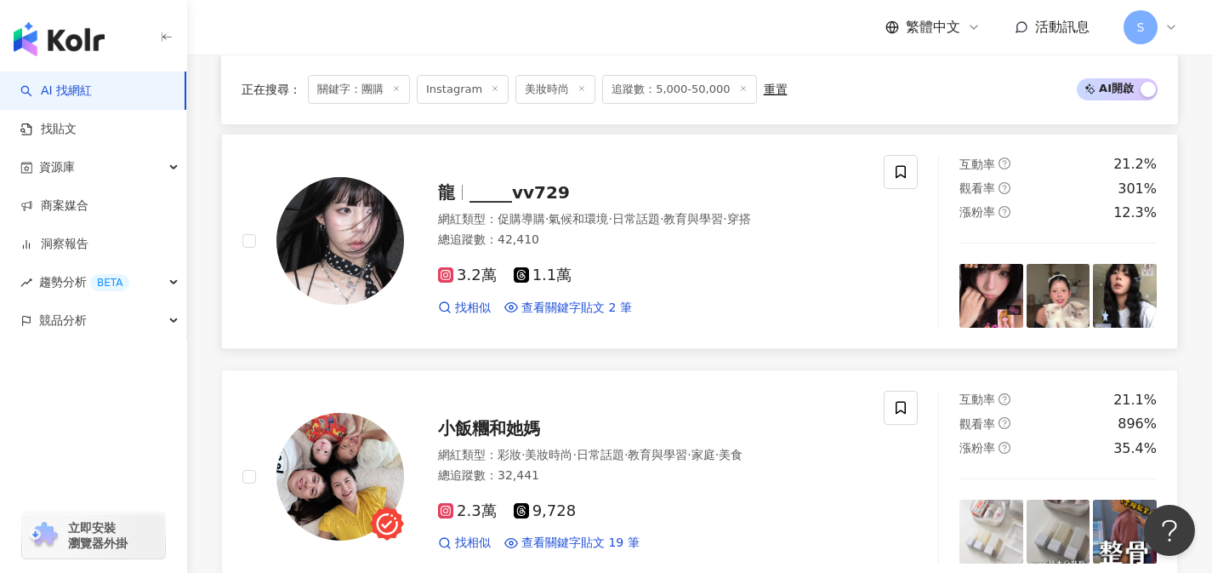
click at [674, 290] on div "3.2萬 1.1萬 找相似 查看關鍵字貼文 2 筆" at bounding box center [650, 284] width 425 height 63
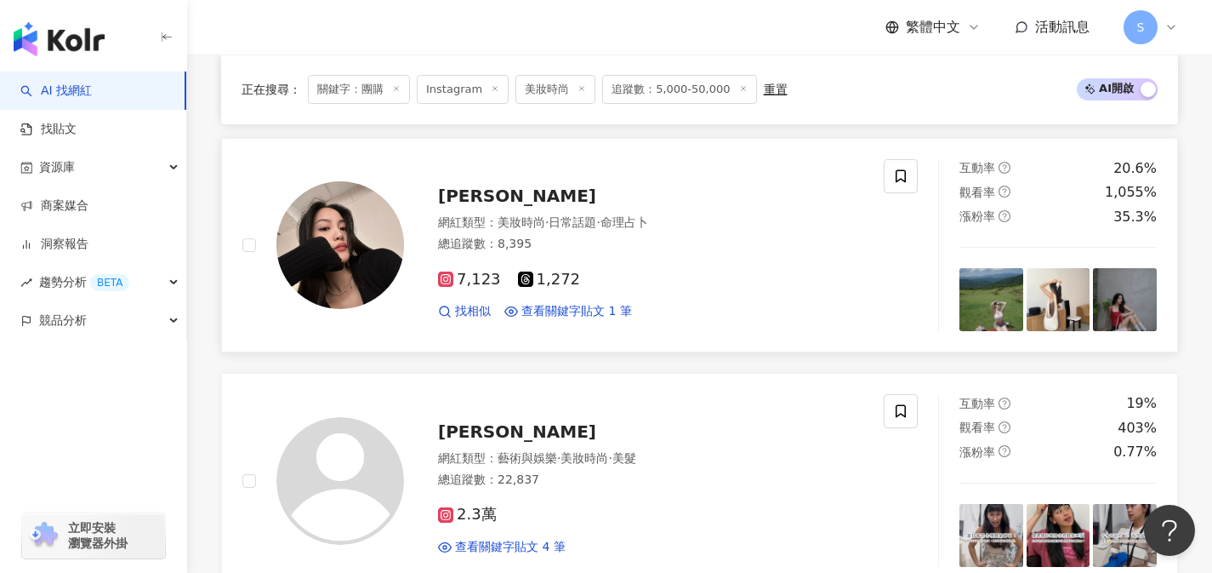
scroll to position [2450, 0]
click at [617, 287] on div "7,123 1,272" at bounding box center [650, 280] width 425 height 19
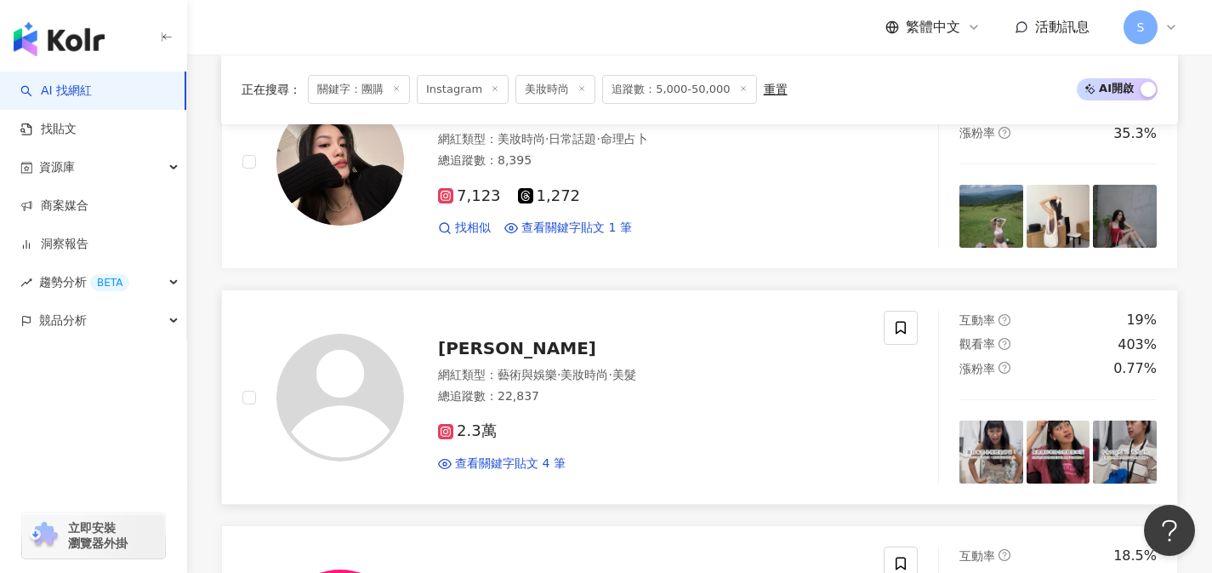
click at [553, 441] on div "2.3萬 查看關鍵字貼文 4 筆" at bounding box center [650, 439] width 425 height 63
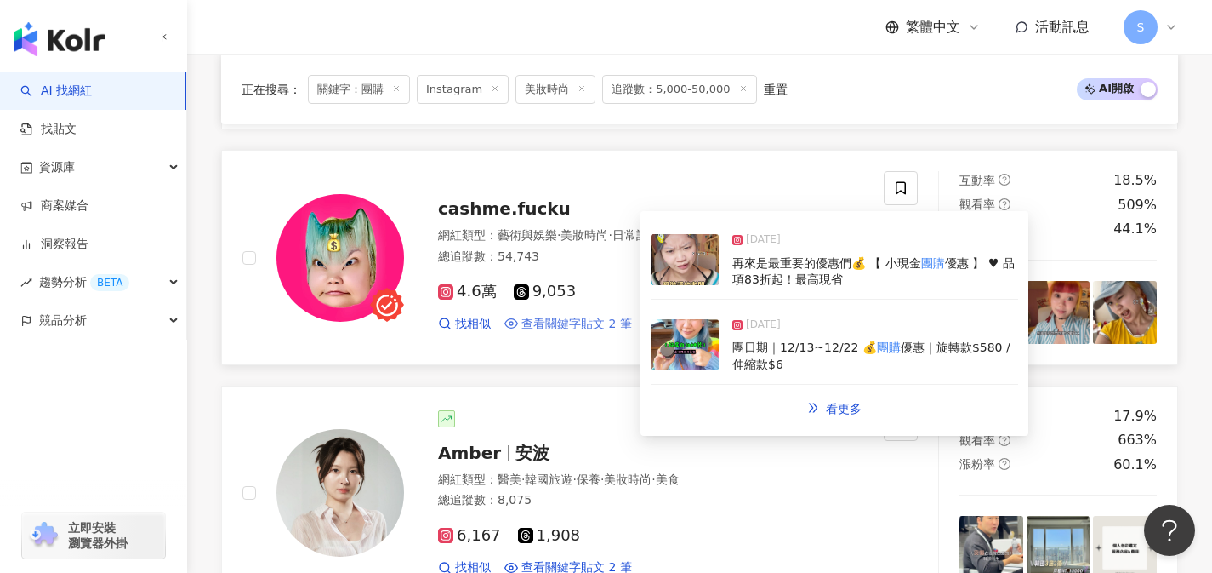
scroll to position [3062, 0]
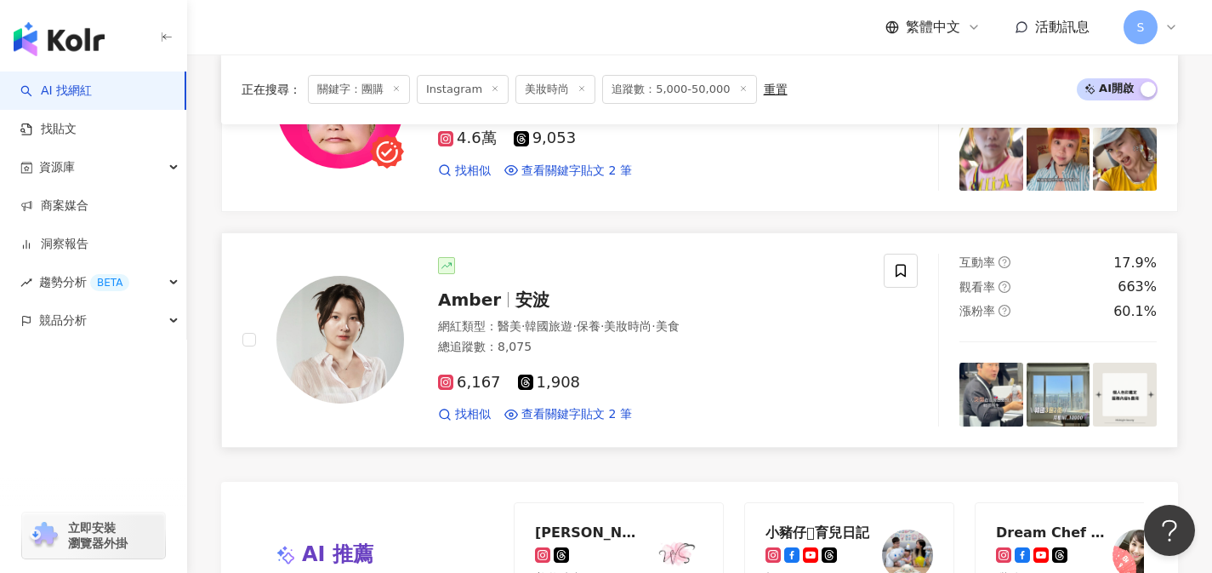
click at [641, 350] on div "總追蹤數 ： 8,075" at bounding box center [650, 347] width 425 height 17
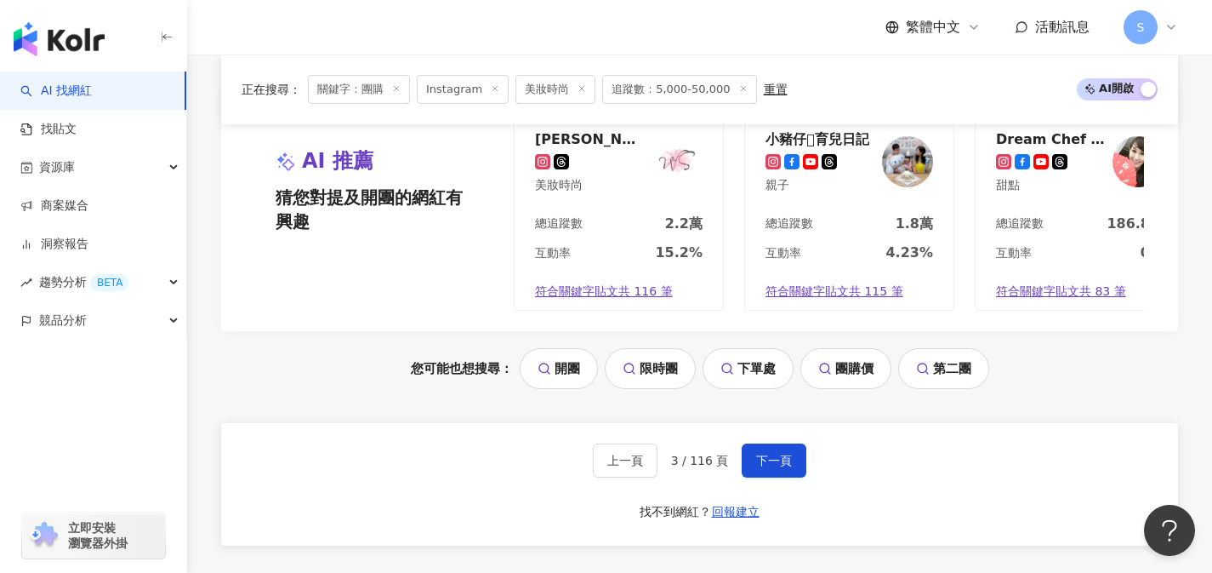
scroll to position [3623, 0]
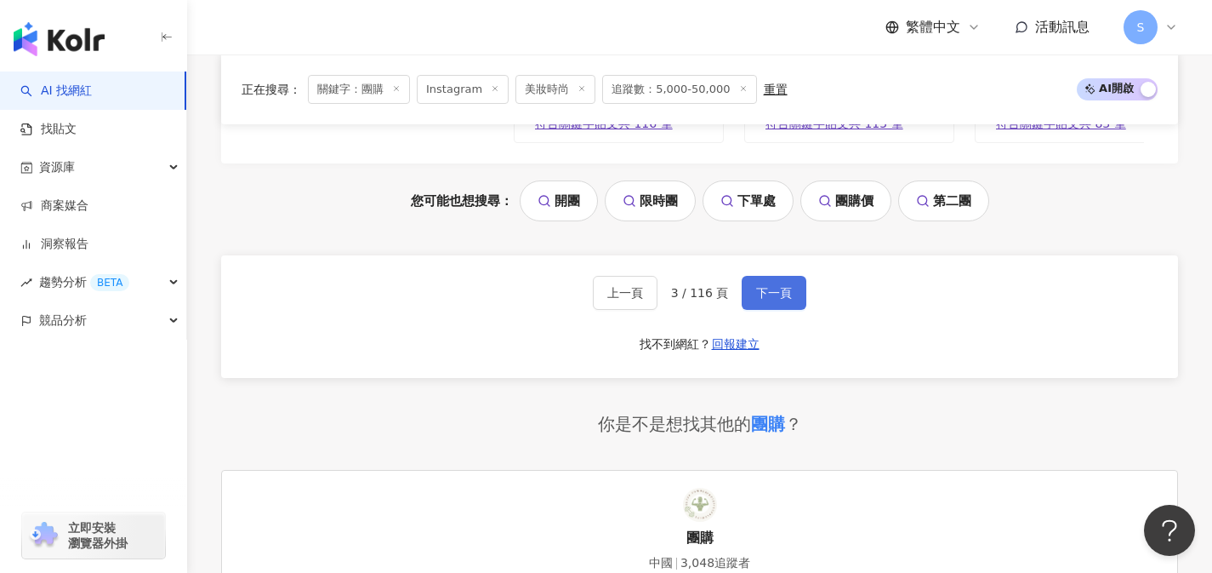
click at [790, 301] on button "下一頁" at bounding box center [774, 293] width 65 height 34
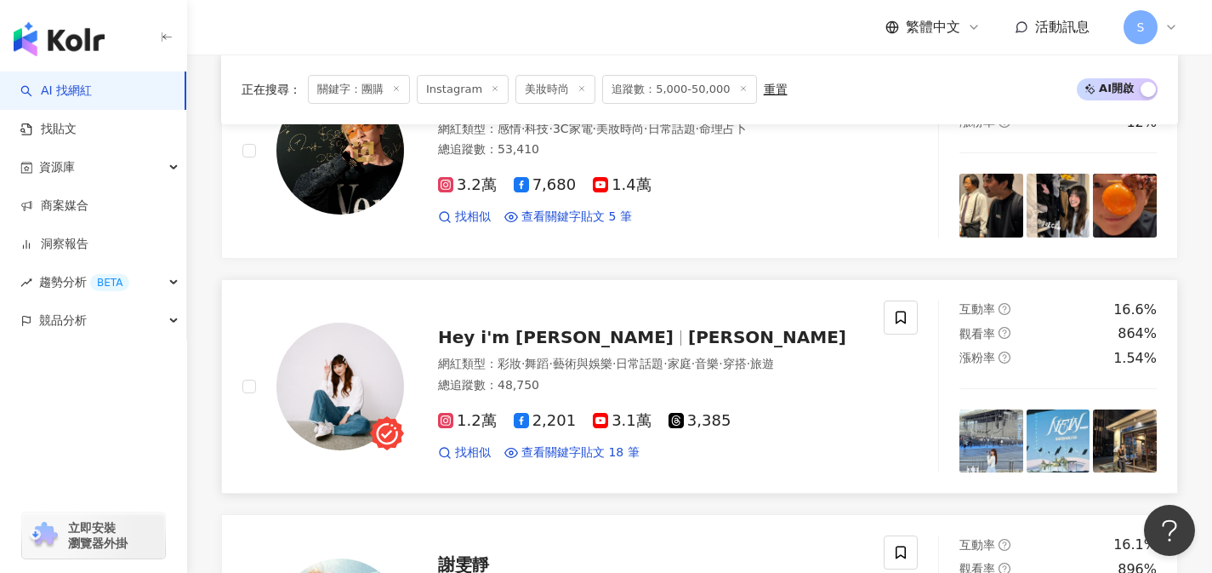
scroll to position [668, 0]
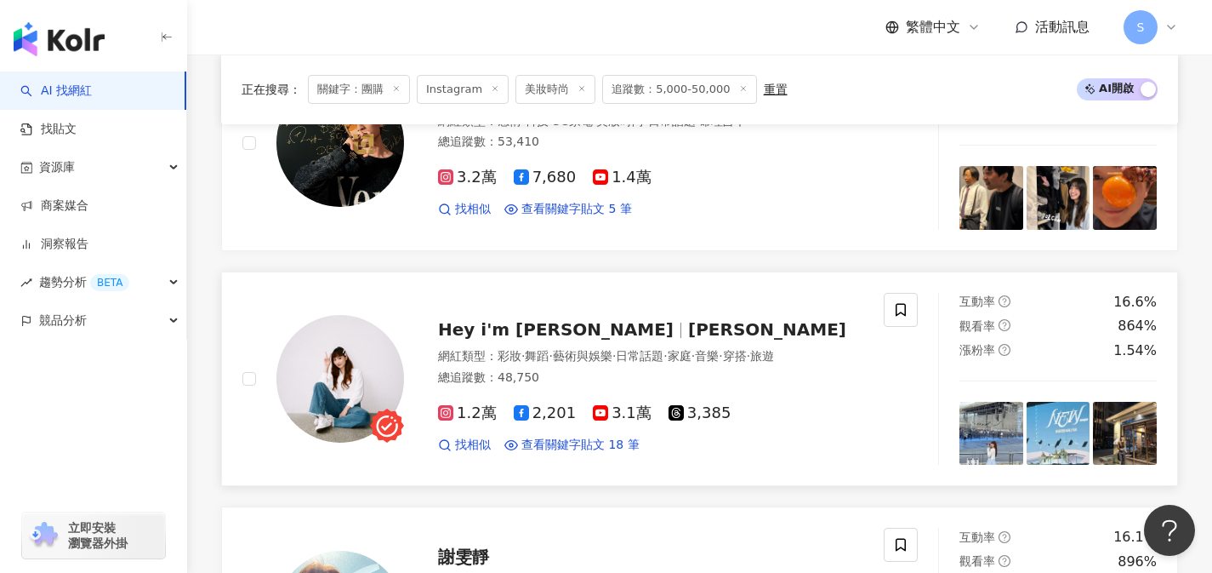
click at [604, 378] on div "總追蹤數 ： 48,750" at bounding box center [650, 377] width 425 height 17
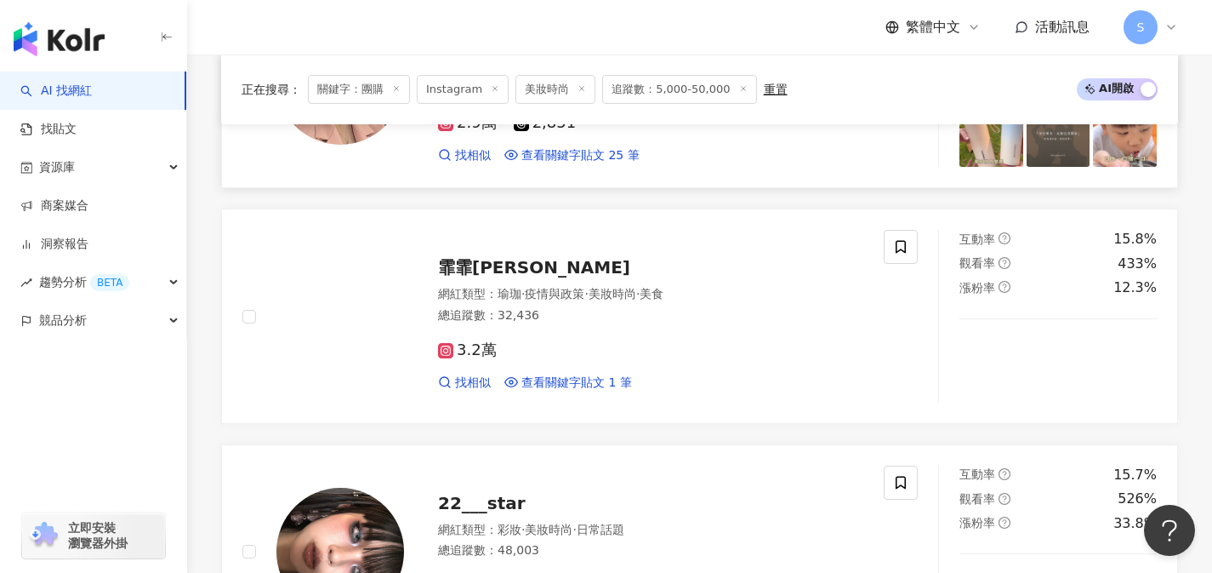
scroll to position [1303, 0]
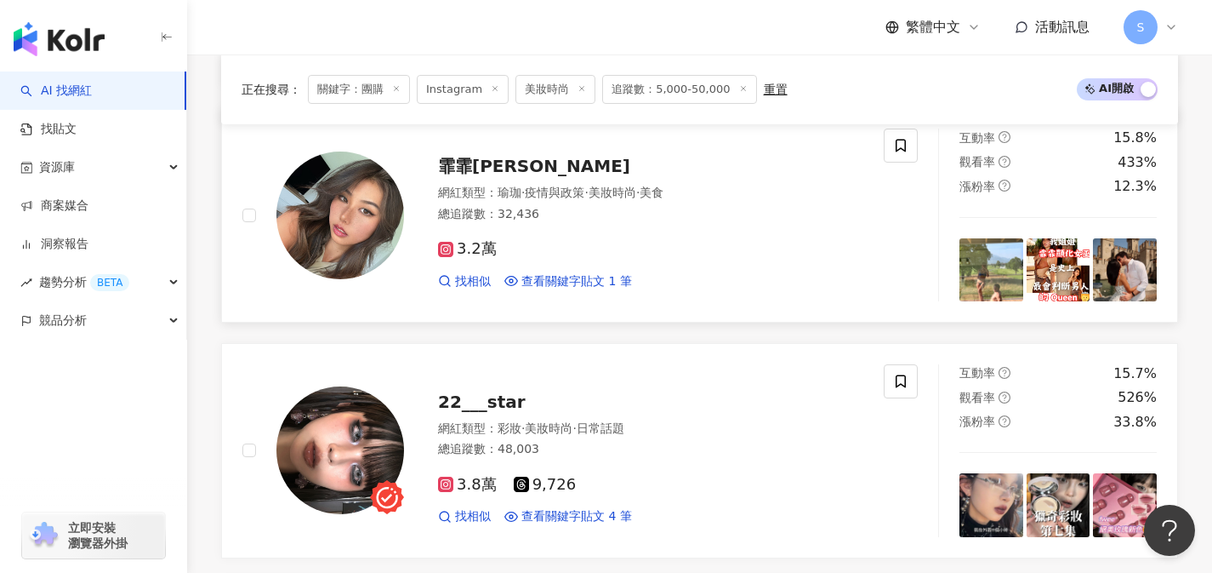
click at [593, 240] on div "3.2萬" at bounding box center [650, 249] width 425 height 19
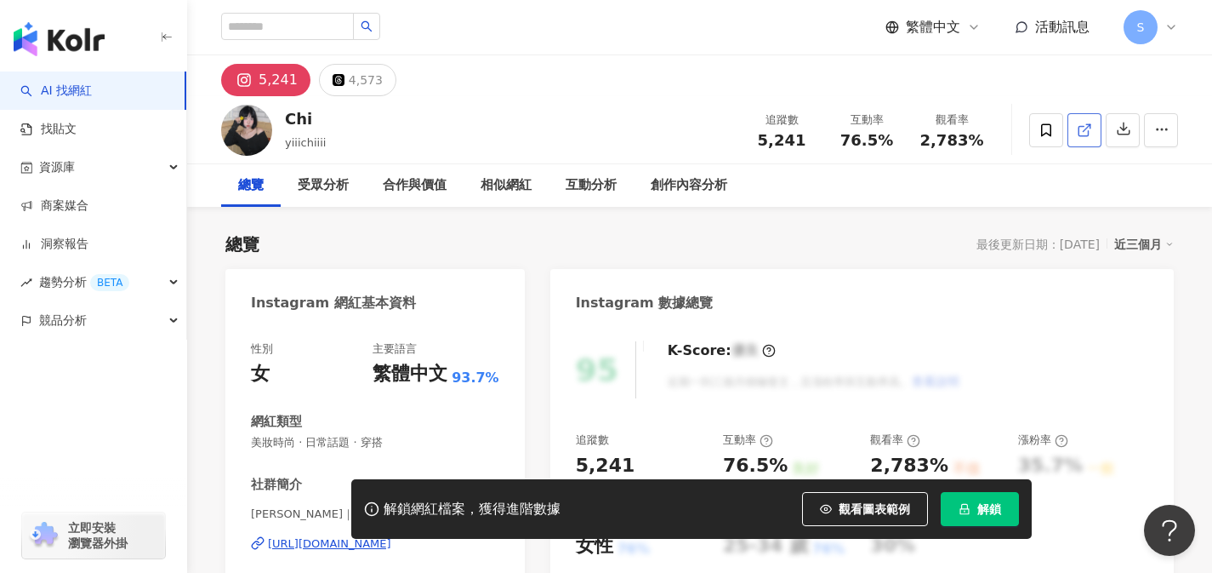
click at [1073, 132] on link at bounding box center [1085, 130] width 34 height 34
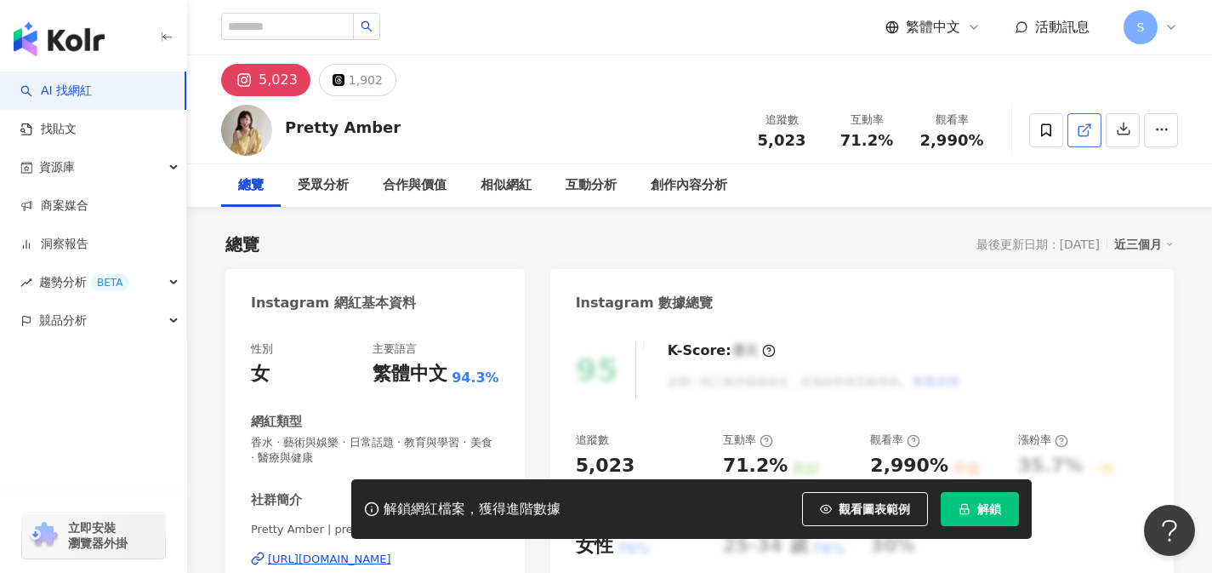
click at [1079, 134] on icon at bounding box center [1083, 130] width 9 height 9
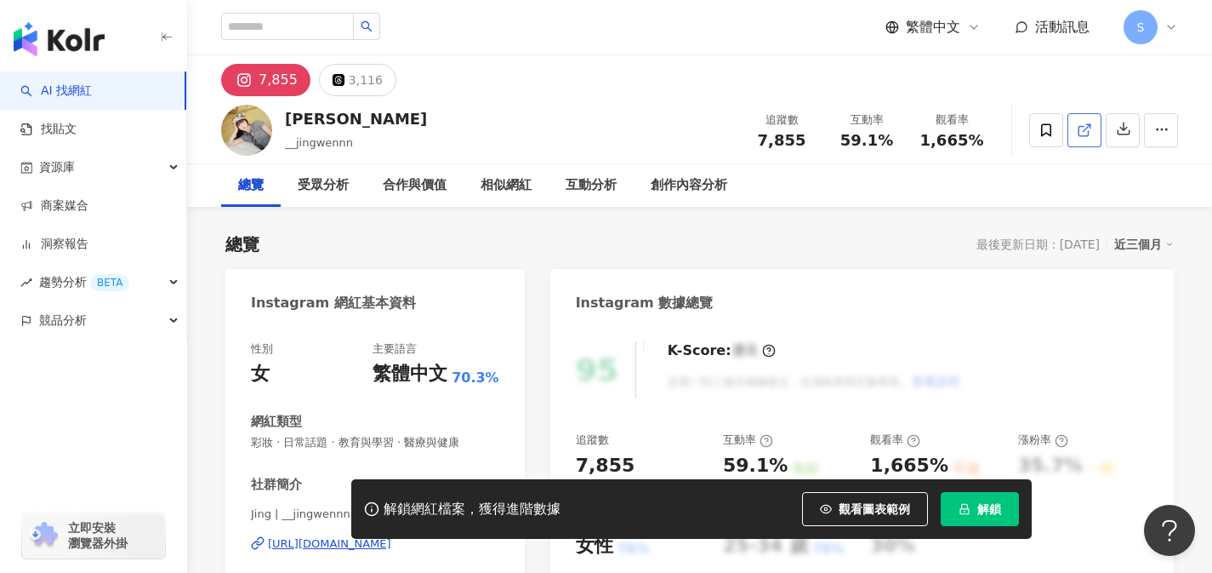
click at [1087, 130] on icon at bounding box center [1084, 130] width 15 height 15
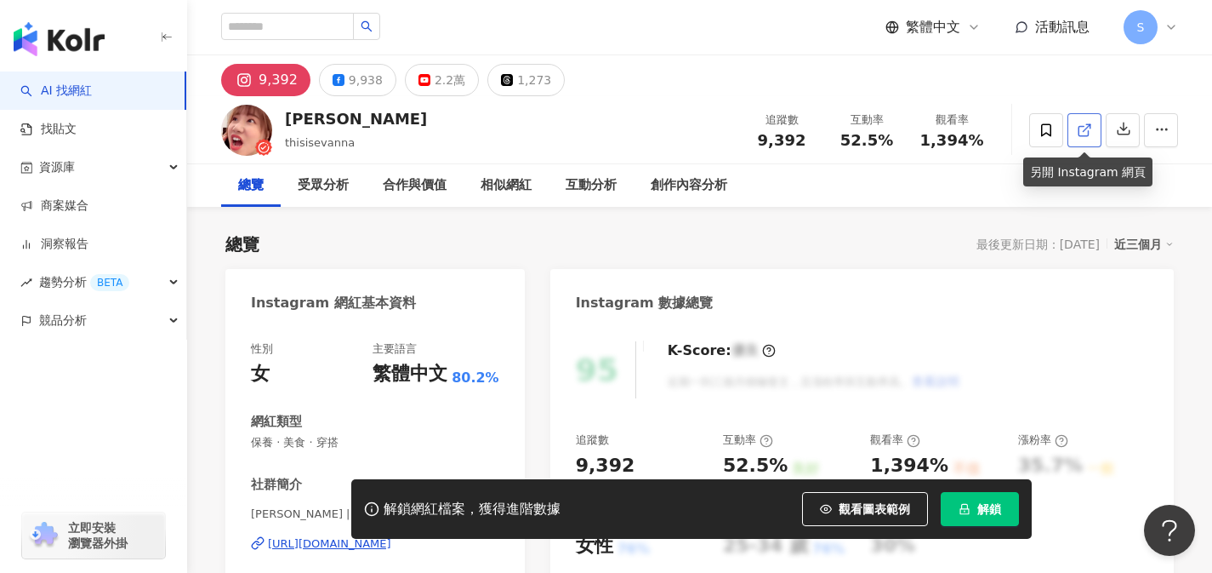
click at [1089, 128] on icon at bounding box center [1084, 130] width 15 height 15
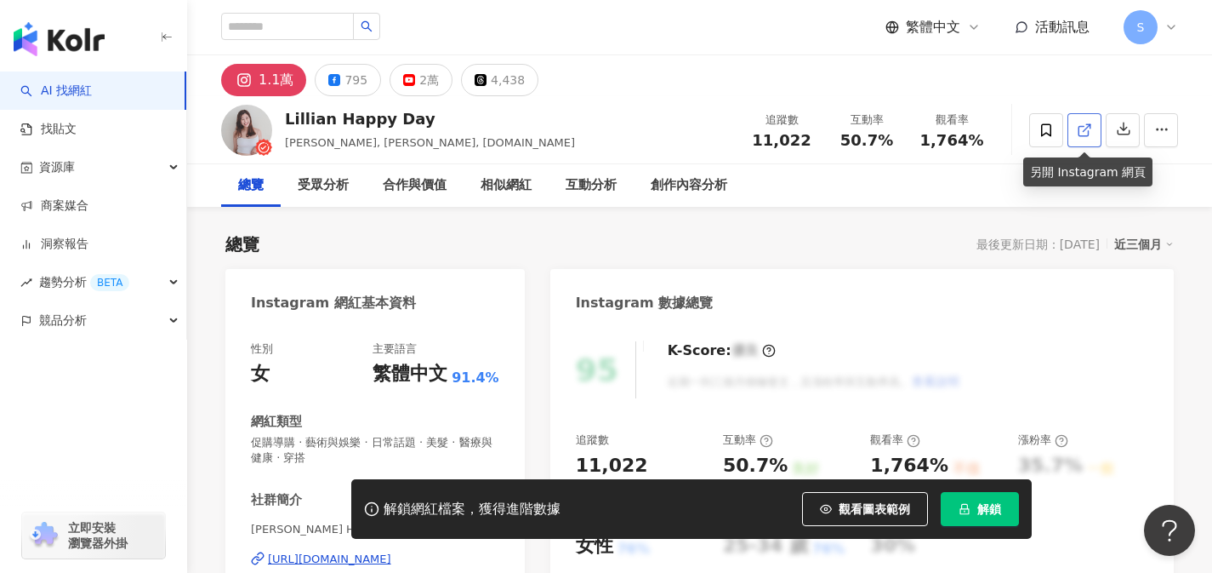
click at [1077, 129] on icon at bounding box center [1084, 130] width 15 height 15
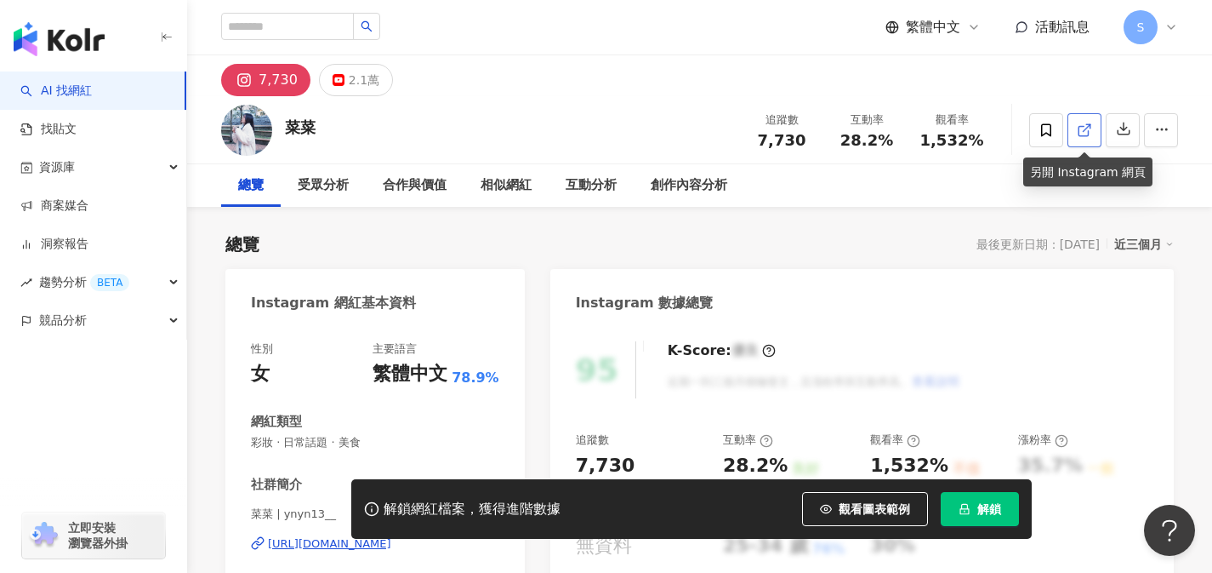
click at [1078, 135] on icon at bounding box center [1084, 130] width 15 height 15
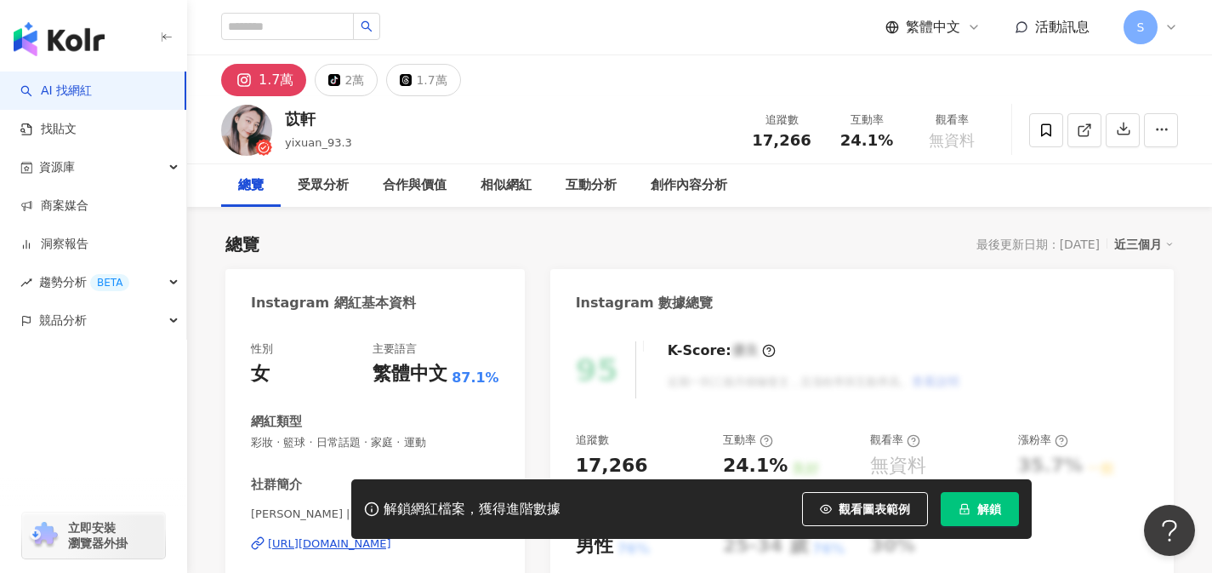
click at [1087, 133] on icon at bounding box center [1083, 130] width 9 height 9
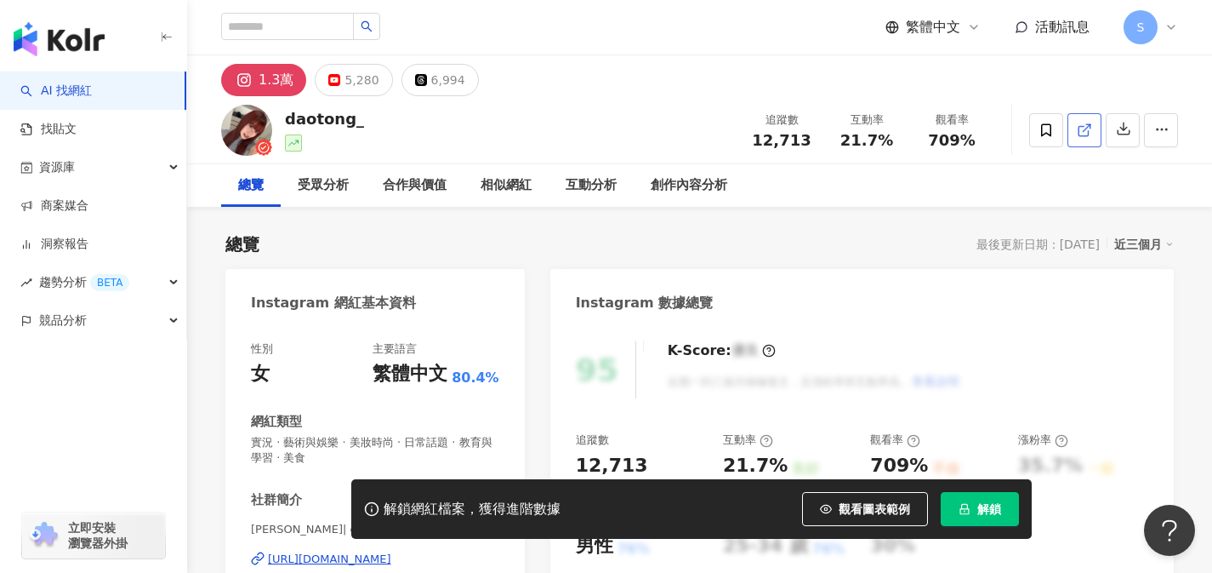
click at [1077, 129] on icon at bounding box center [1084, 130] width 15 height 15
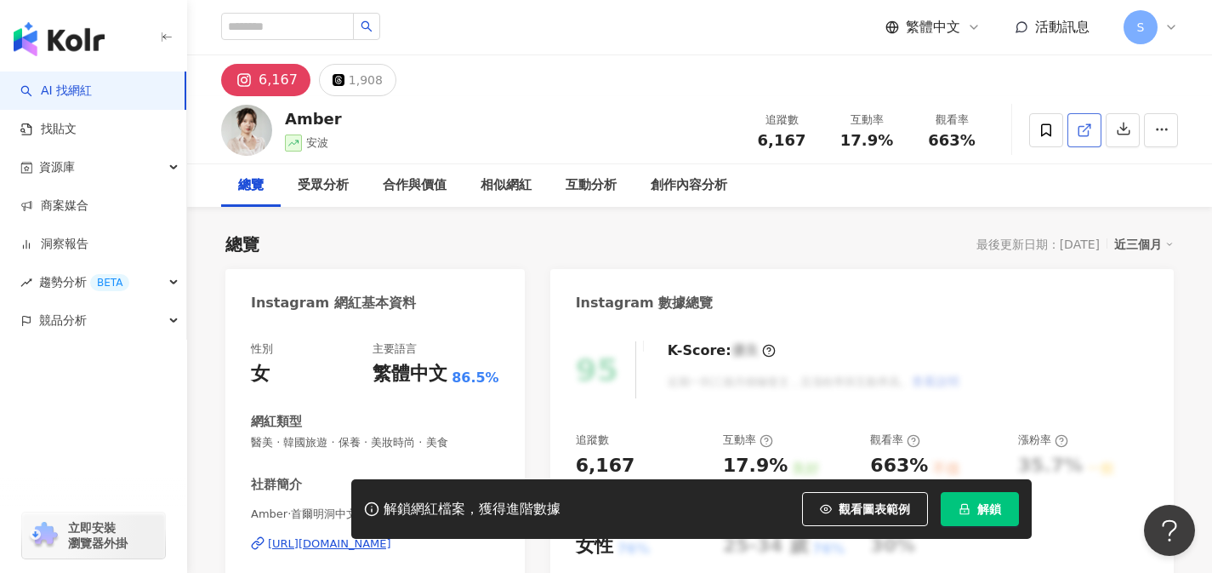
click at [1079, 136] on icon at bounding box center [1084, 130] width 15 height 15
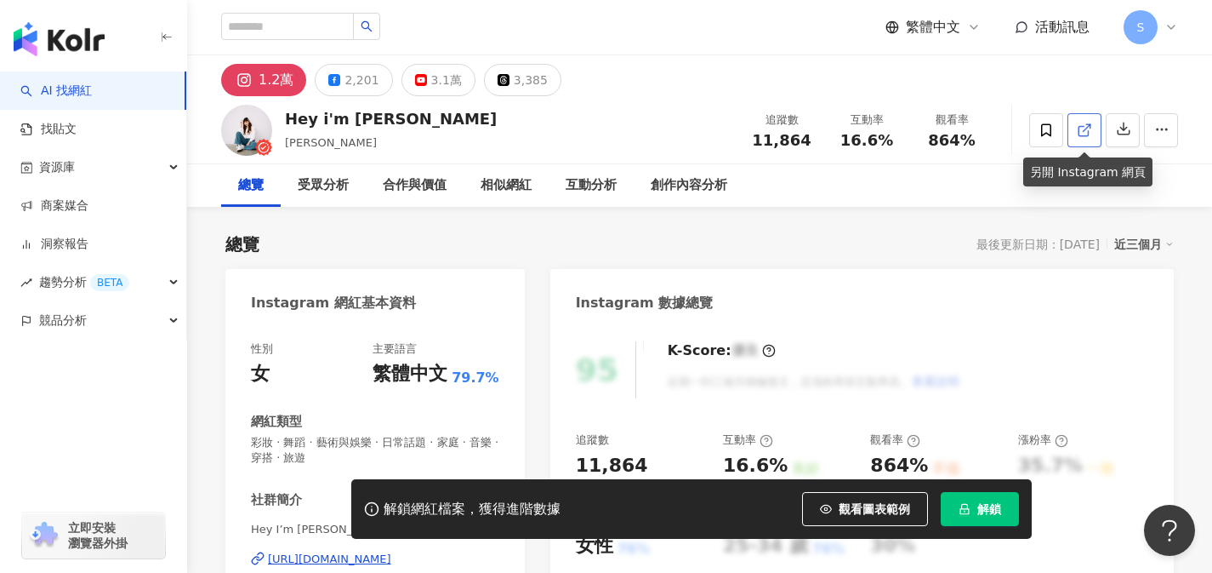
click at [1087, 143] on link at bounding box center [1085, 130] width 34 height 34
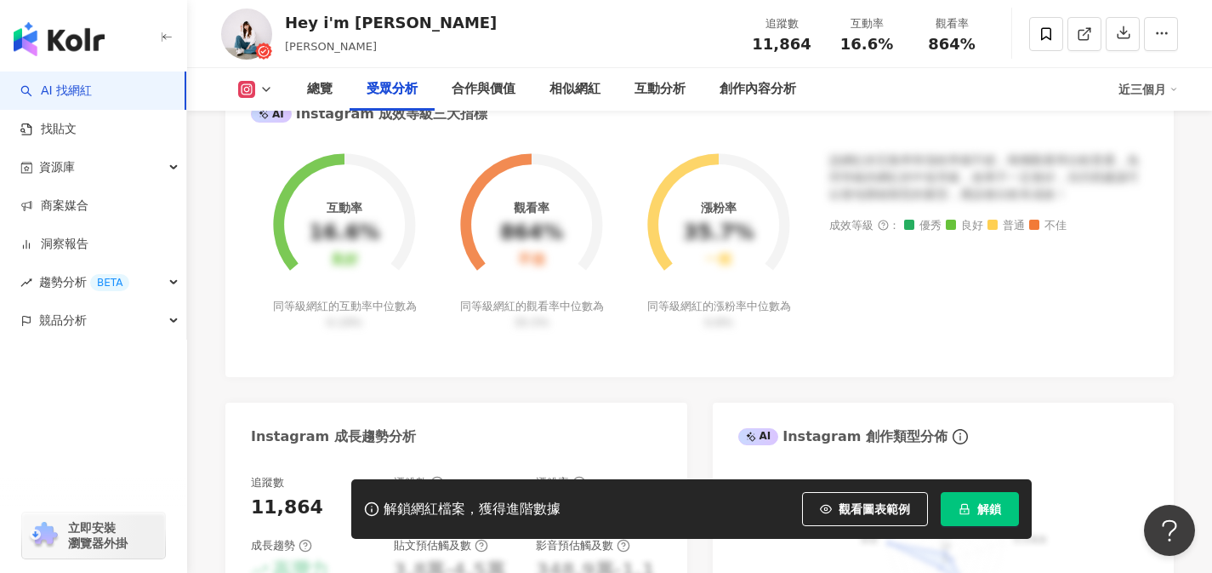
scroll to position [1601, 0]
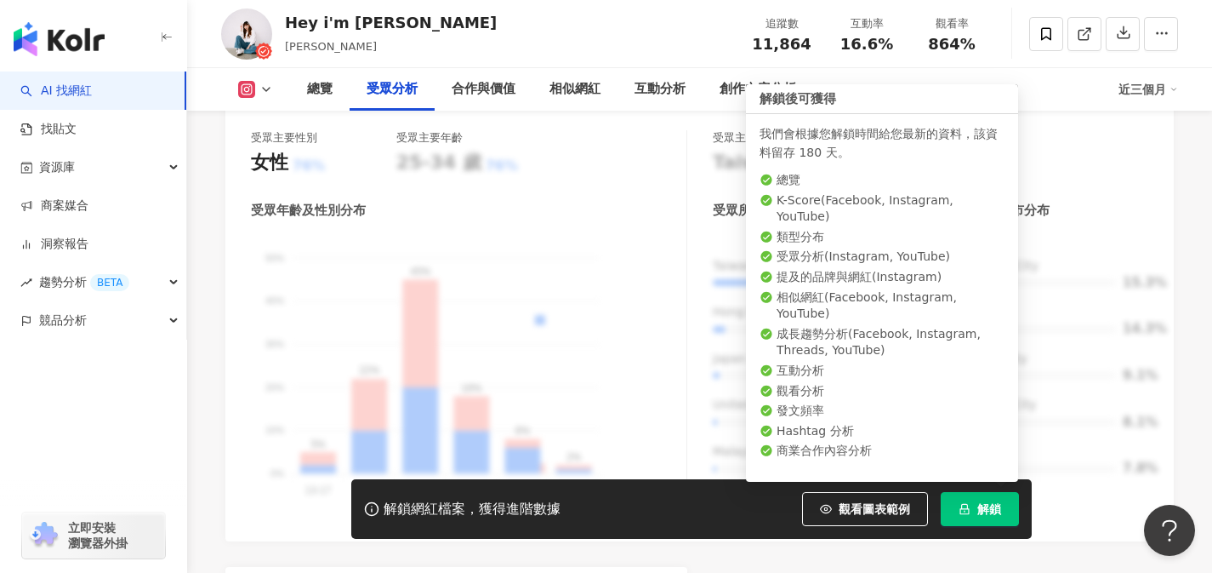
click at [979, 498] on button "解鎖" at bounding box center [980, 509] width 78 height 34
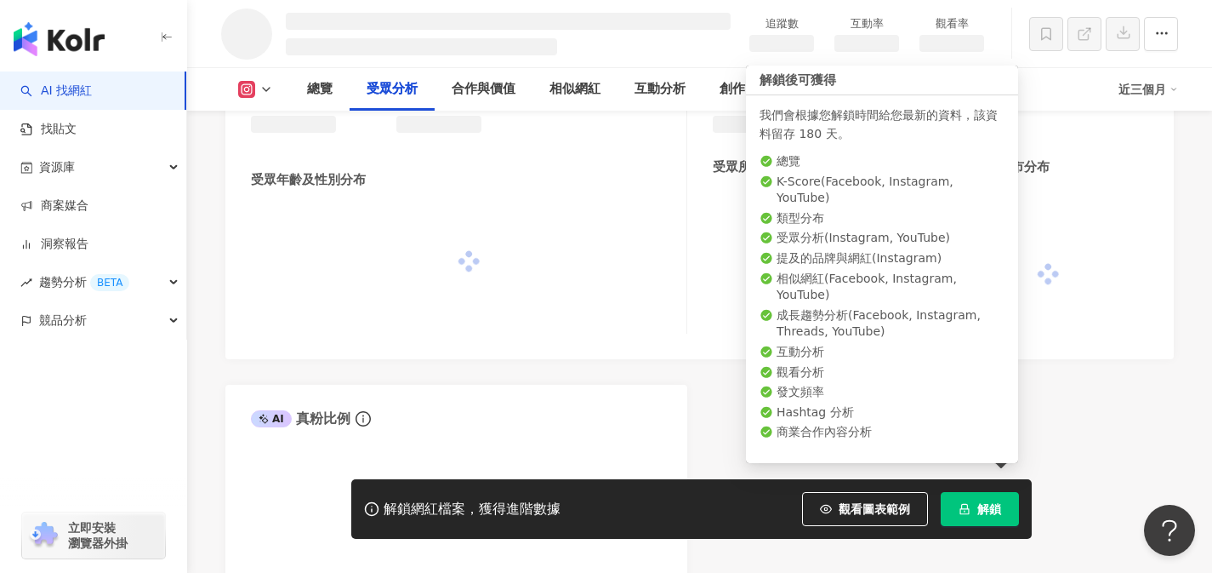
scroll to position [1412, 0]
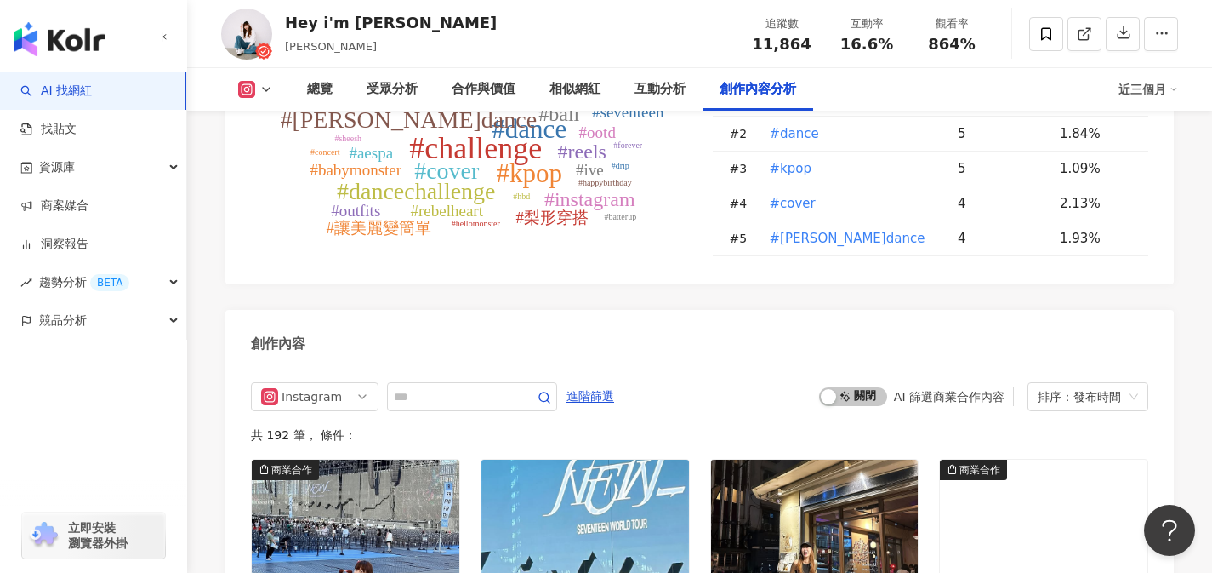
scroll to position [4933, 0]
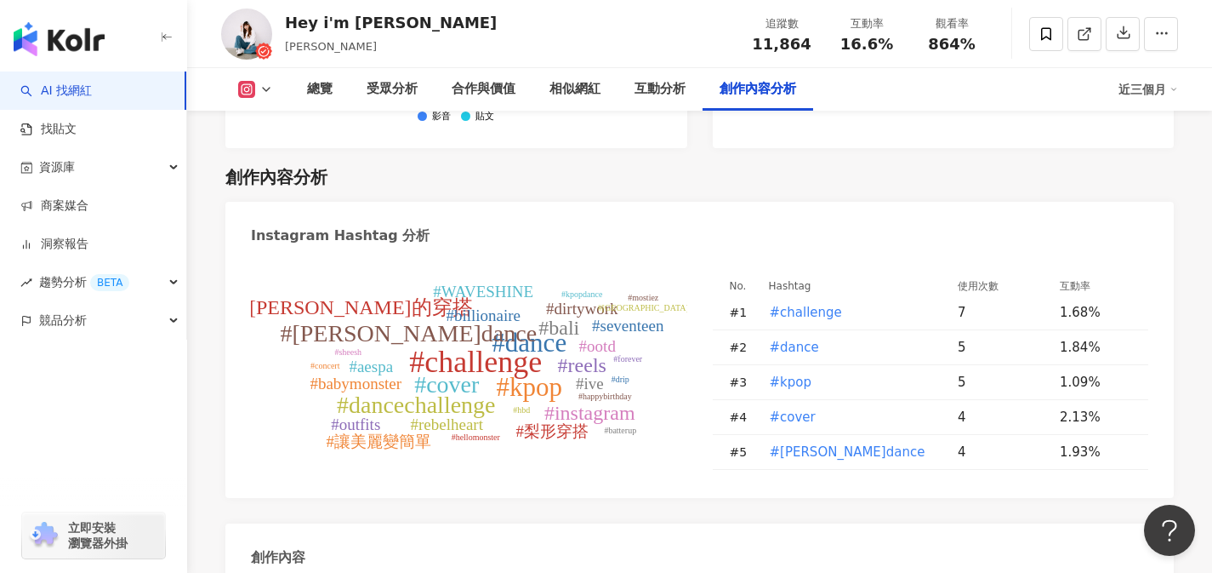
paste input "****"
type input "****"
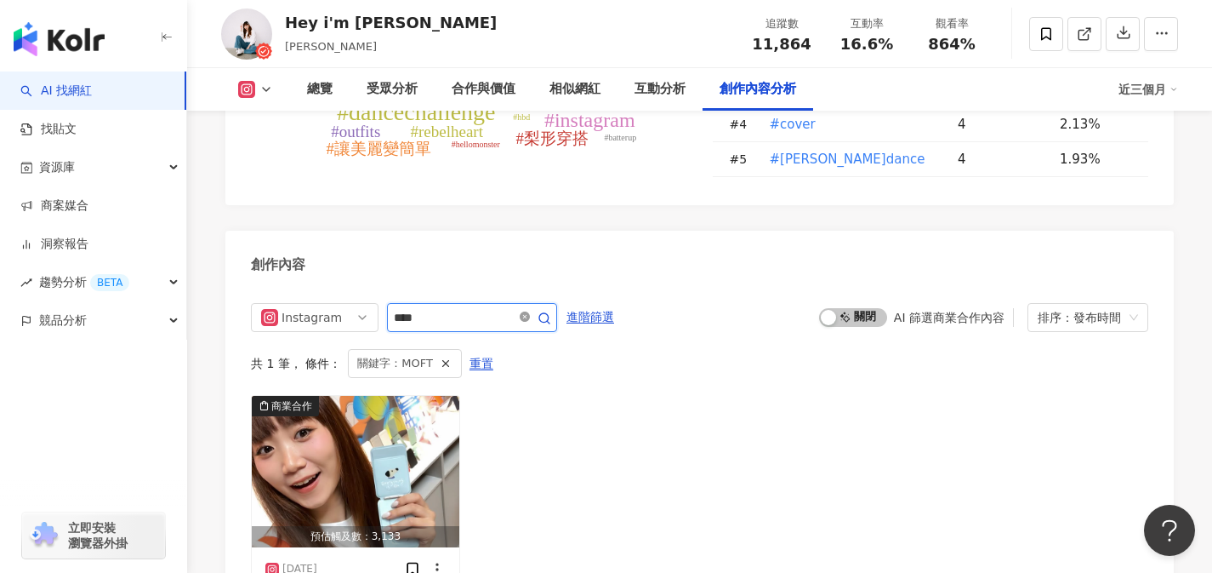
click at [530, 311] on icon "close-circle" at bounding box center [525, 316] width 10 height 10
click at [513, 307] on input "****" at bounding box center [453, 317] width 119 height 20
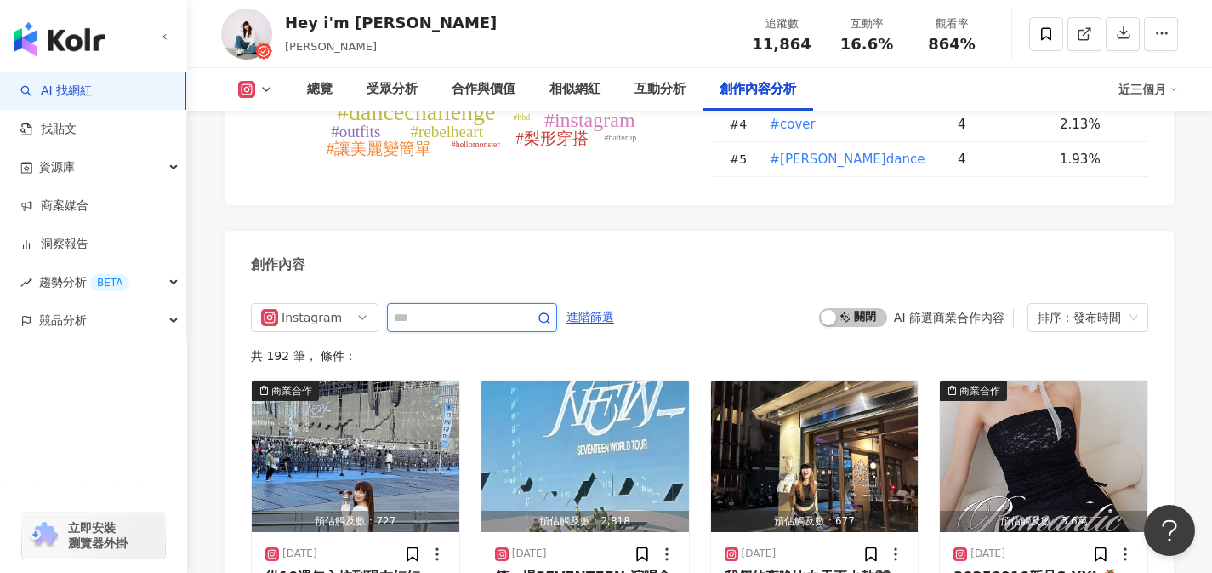
drag, startPoint x: 480, startPoint y: 198, endPoint x: 399, endPoint y: 201, distance: 80.9
click at [399, 307] on input "text" at bounding box center [453, 317] width 119 height 20
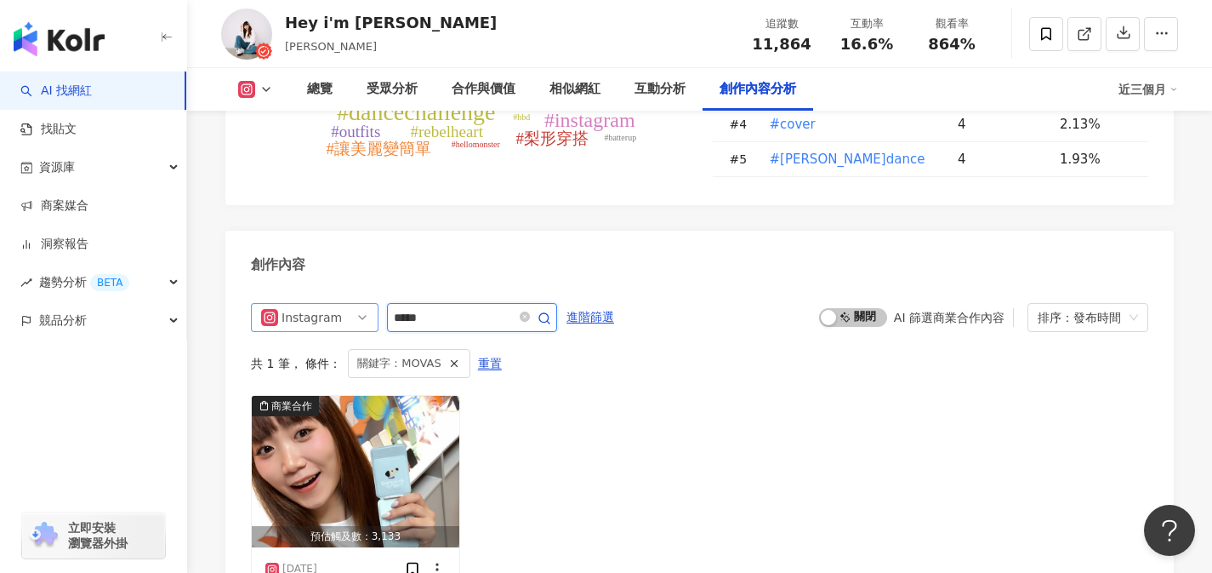
drag, startPoint x: 497, startPoint y: 199, endPoint x: 345, endPoint y: 192, distance: 152.5
click at [345, 303] on div "Instagram *****" at bounding box center [404, 317] width 306 height 29
type input "****"
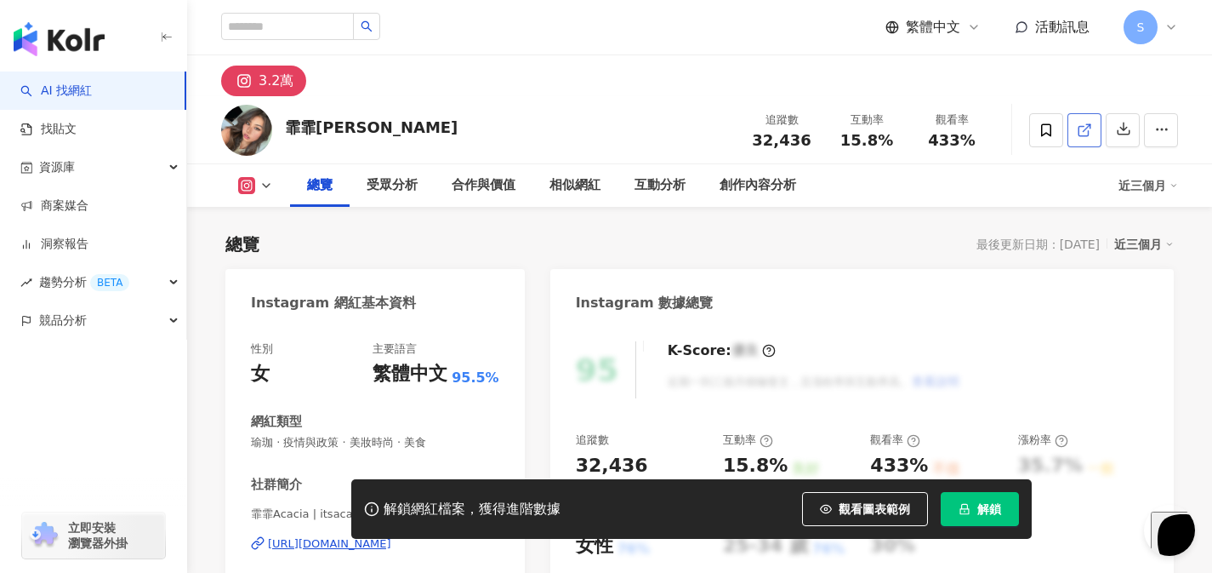
click at [1090, 143] on link at bounding box center [1085, 130] width 34 height 34
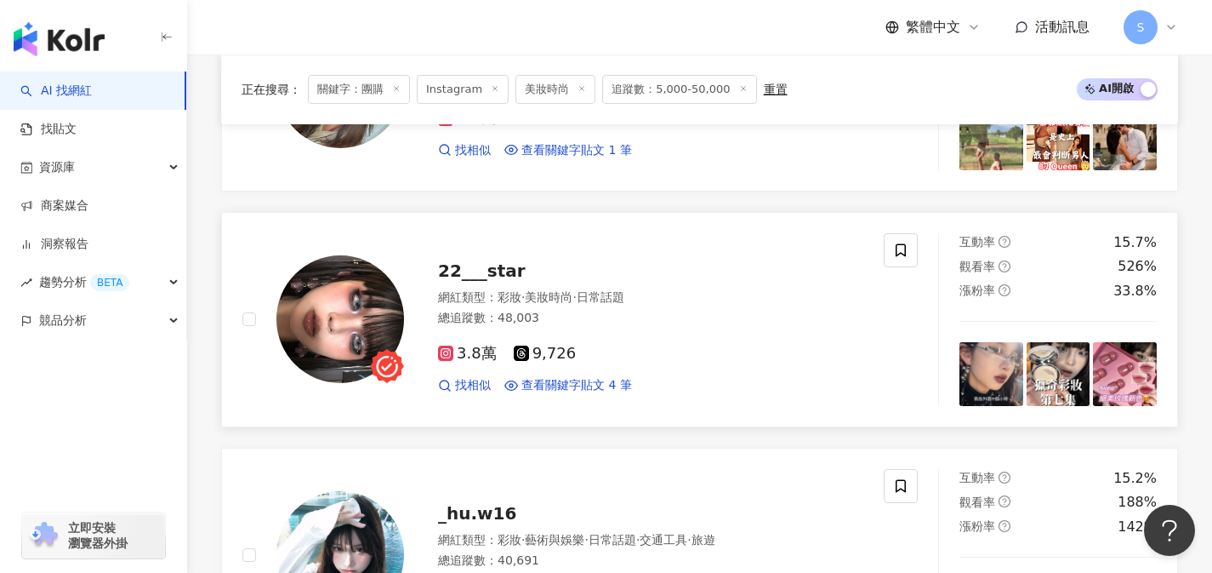
scroll to position [1435, 0]
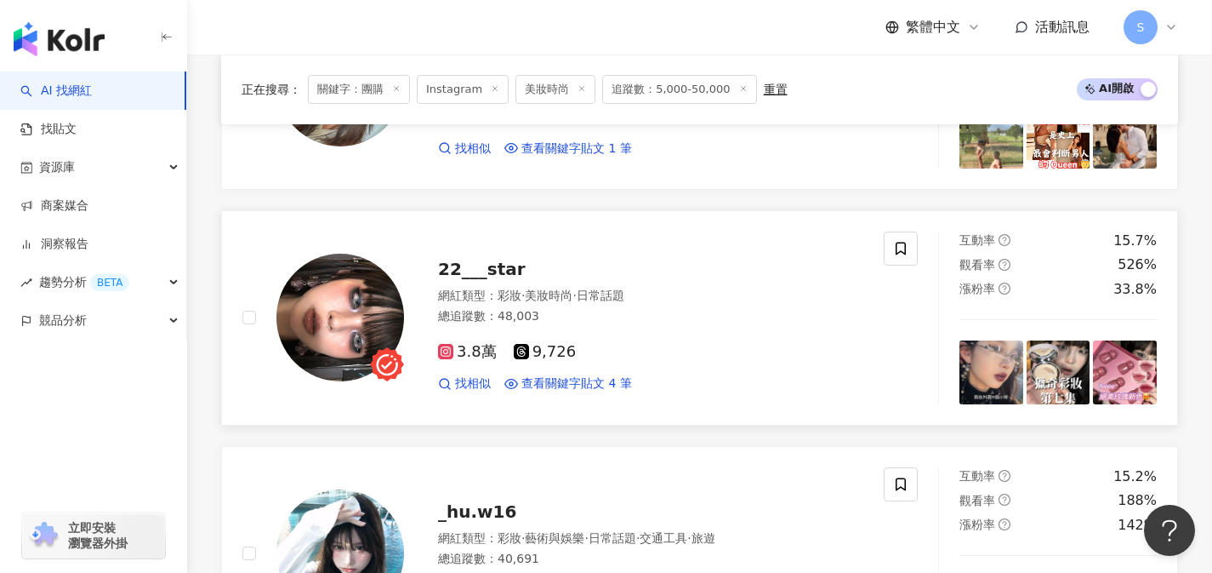
click at [618, 329] on div "3.8萬 9,726 找相似 查看關鍵字貼文 4 筆" at bounding box center [650, 360] width 425 height 63
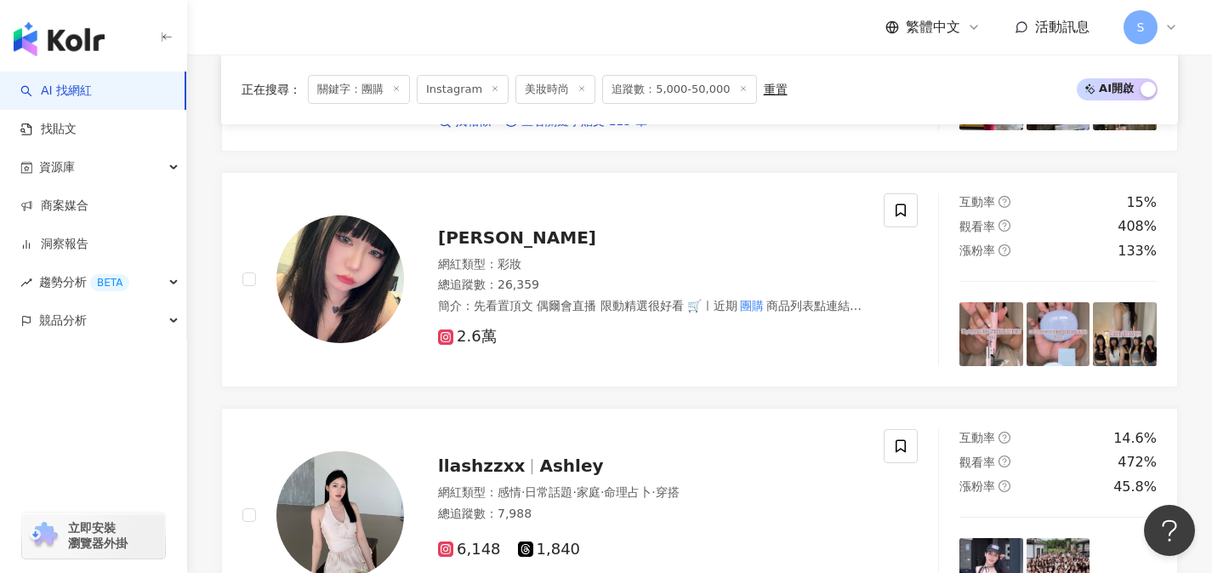
scroll to position [2181, 0]
click at [759, 348] on div "巫娜娜 網紅類型 ： 彩妝 總追蹤數 ： 26,359 簡介 ： 先看置頂文 偶爾會直播 限動精選很好看 🛒ㅣ近期 團購 商品列表點連結 ＊出油泛紅敏感肌 嘴…" at bounding box center [563, 279] width 642 height 173
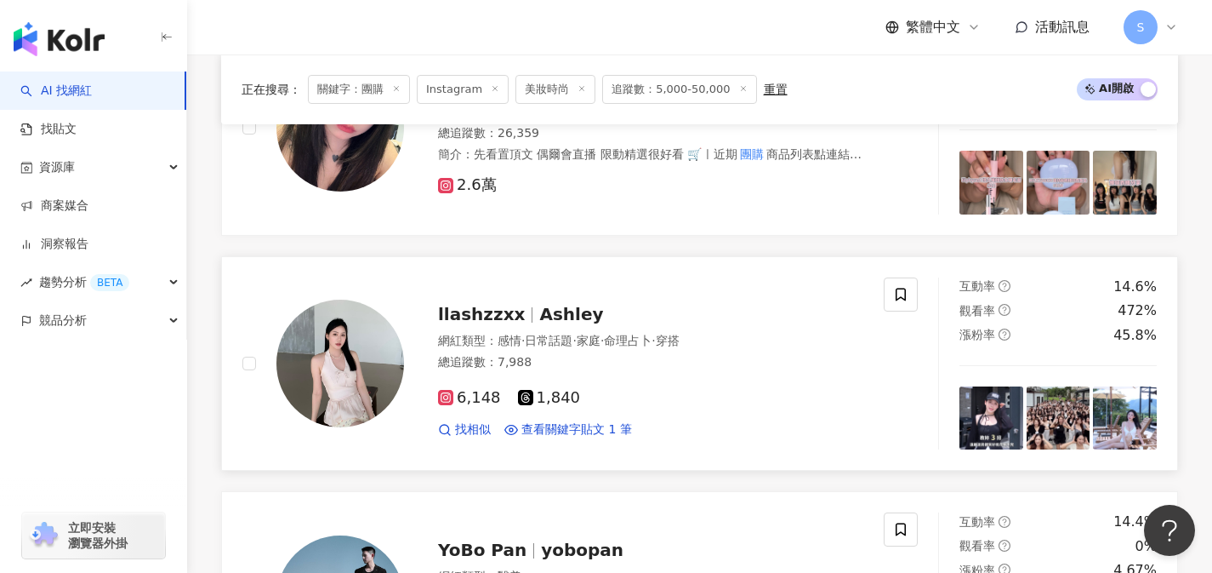
click at [614, 389] on div "6,148 1,840" at bounding box center [650, 398] width 425 height 19
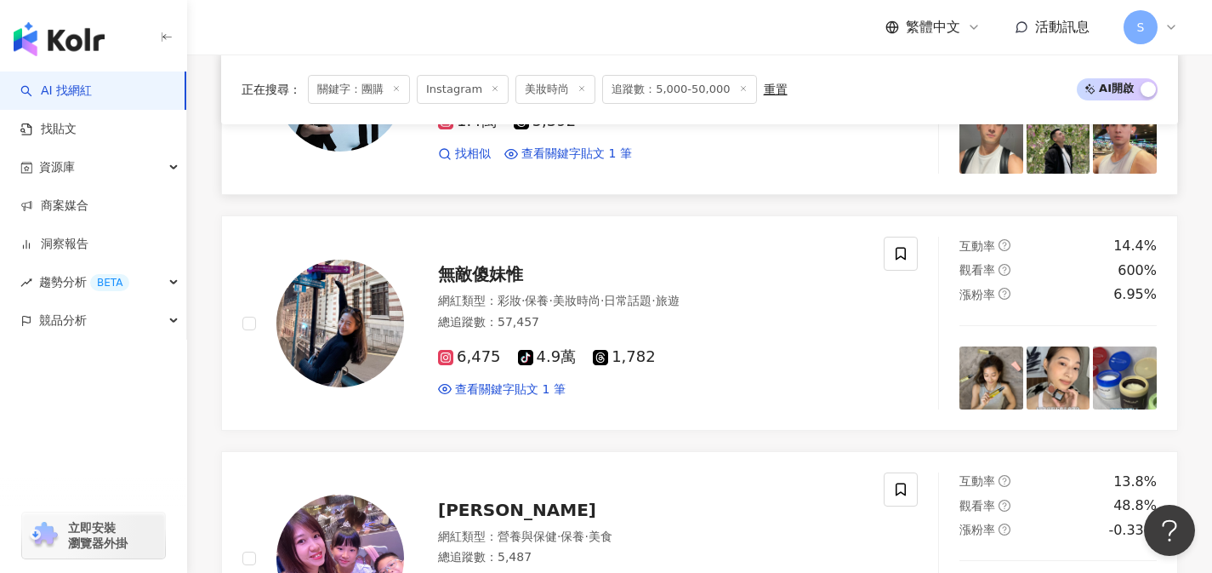
scroll to position [2855, 0]
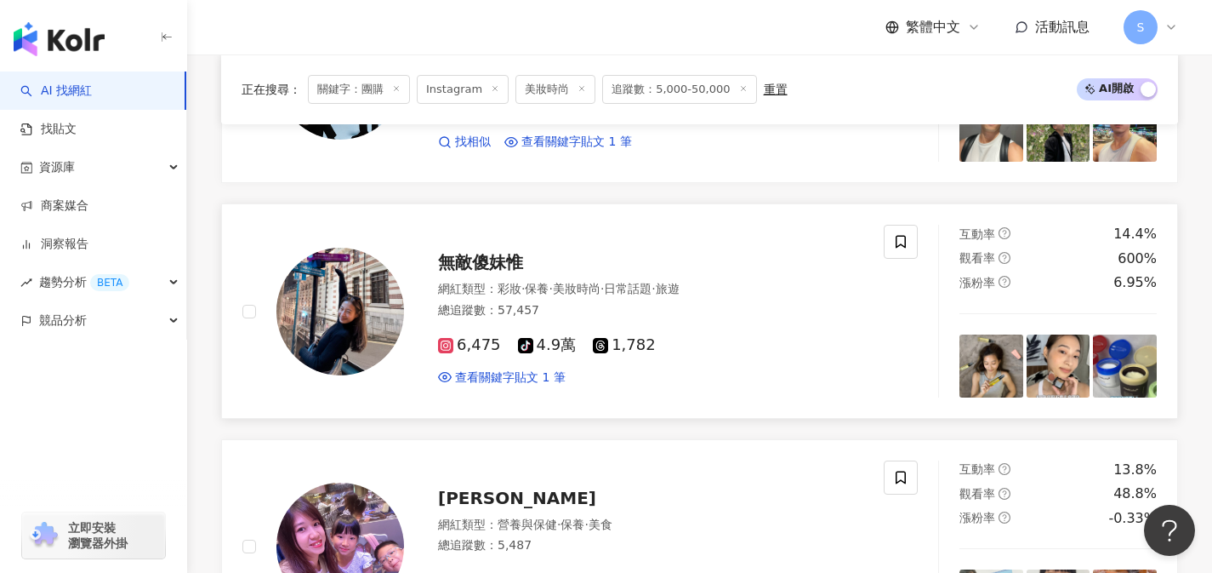
click at [697, 275] on div "無敵傻妹惟 網紅類型 ： 彩妝 · 保養 · 美妝時尚 · 日常話題 · 旅遊 總追蹤數 ： 57,457 6,475 tiktok-icon 4.9萬 1,…" at bounding box center [633, 311] width 459 height 149
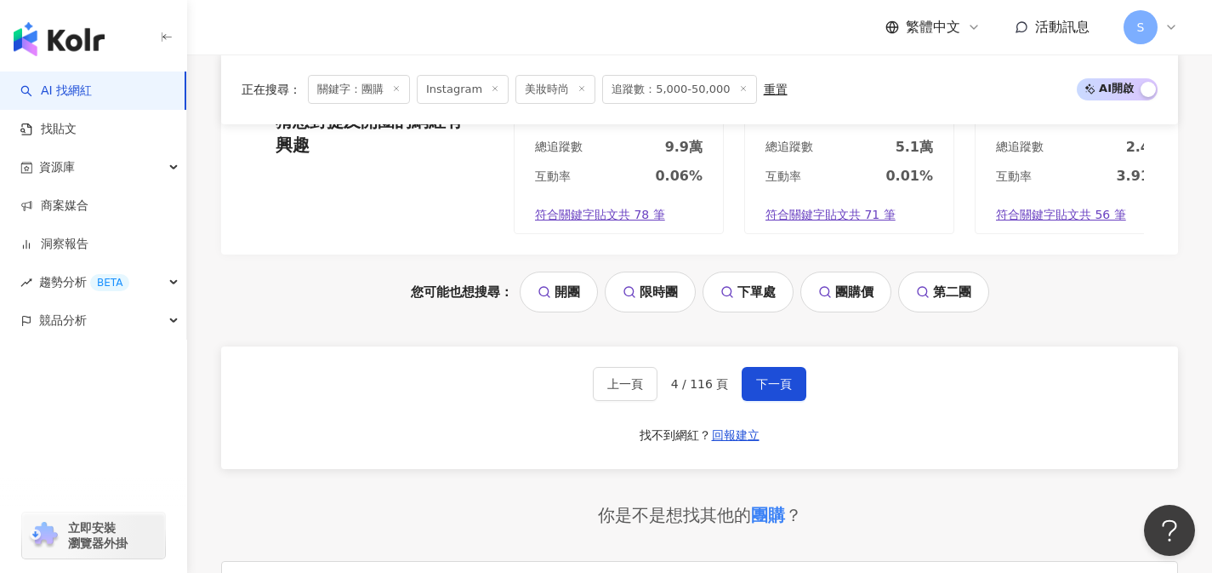
scroll to position [3752, 0]
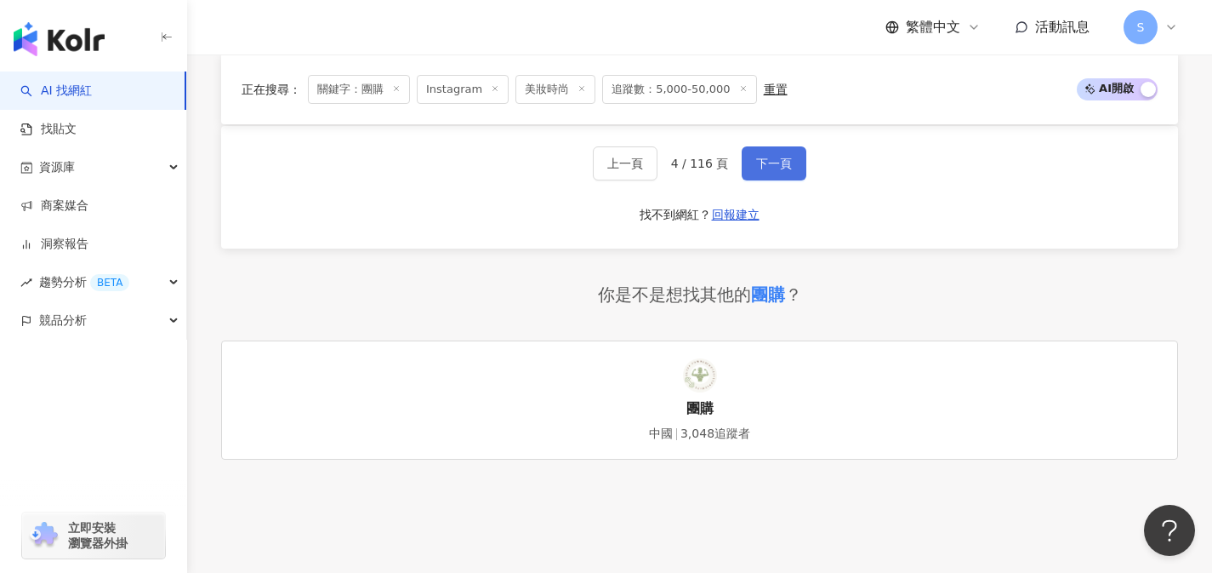
click at [767, 180] on button "下一頁" at bounding box center [774, 163] width 65 height 34
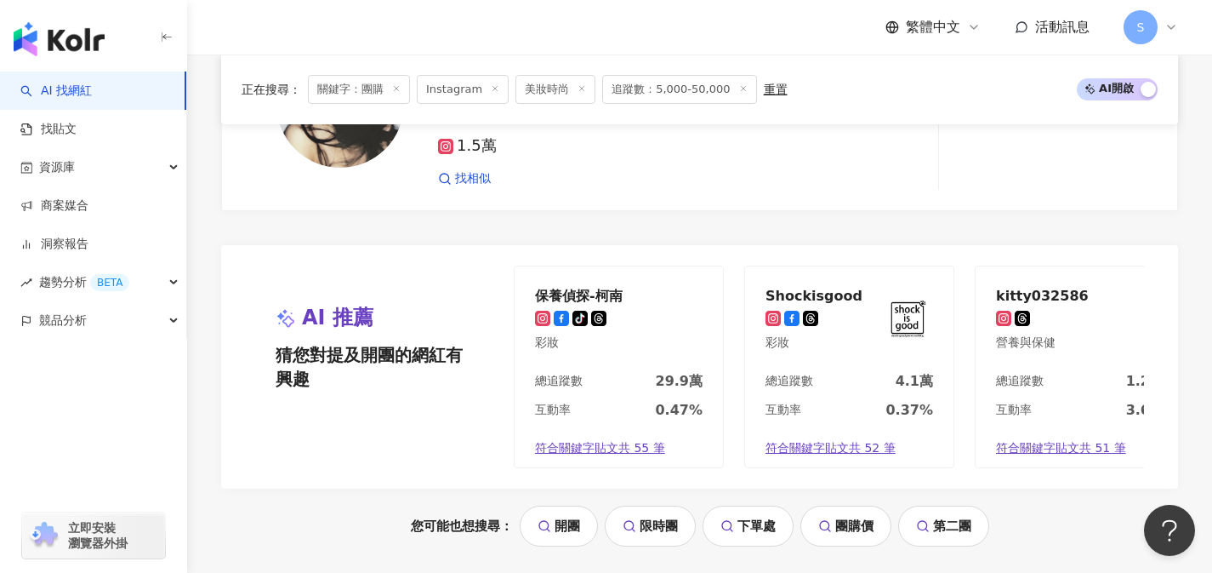
scroll to position [3232, 0]
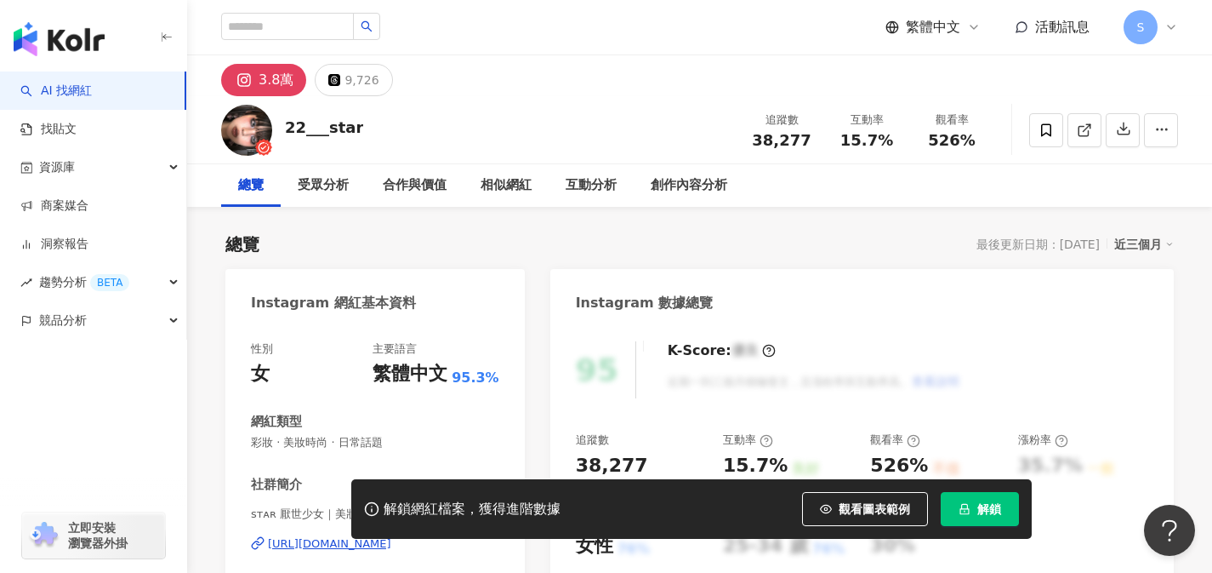
click at [1075, 126] on link at bounding box center [1085, 130] width 34 height 34
click at [969, 516] on button "解鎖" at bounding box center [980, 509] width 78 height 34
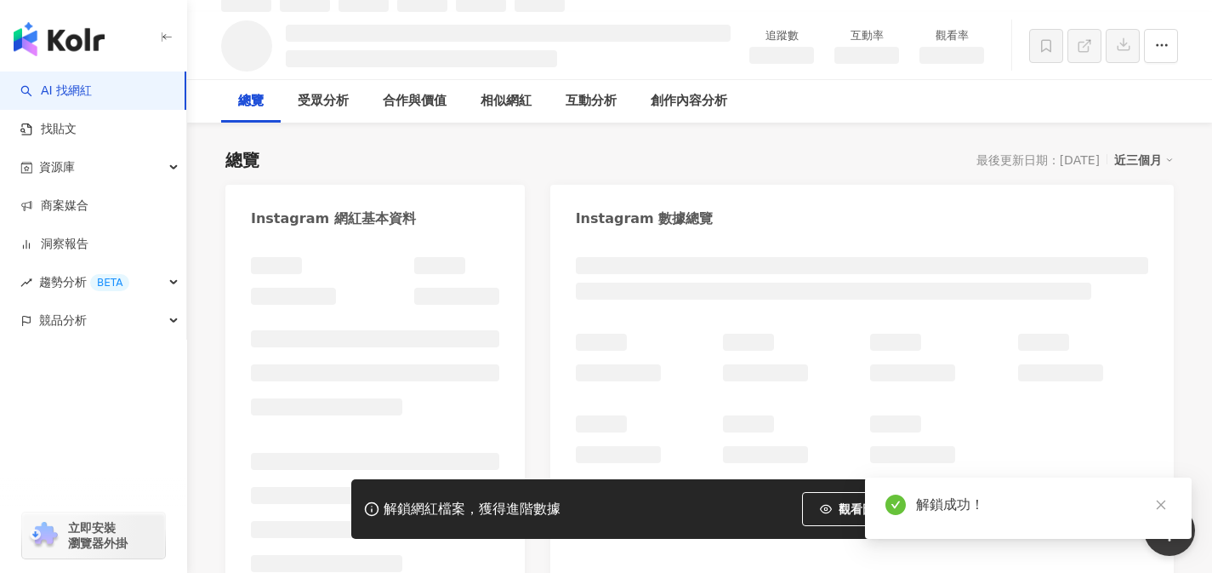
scroll to position [408, 0]
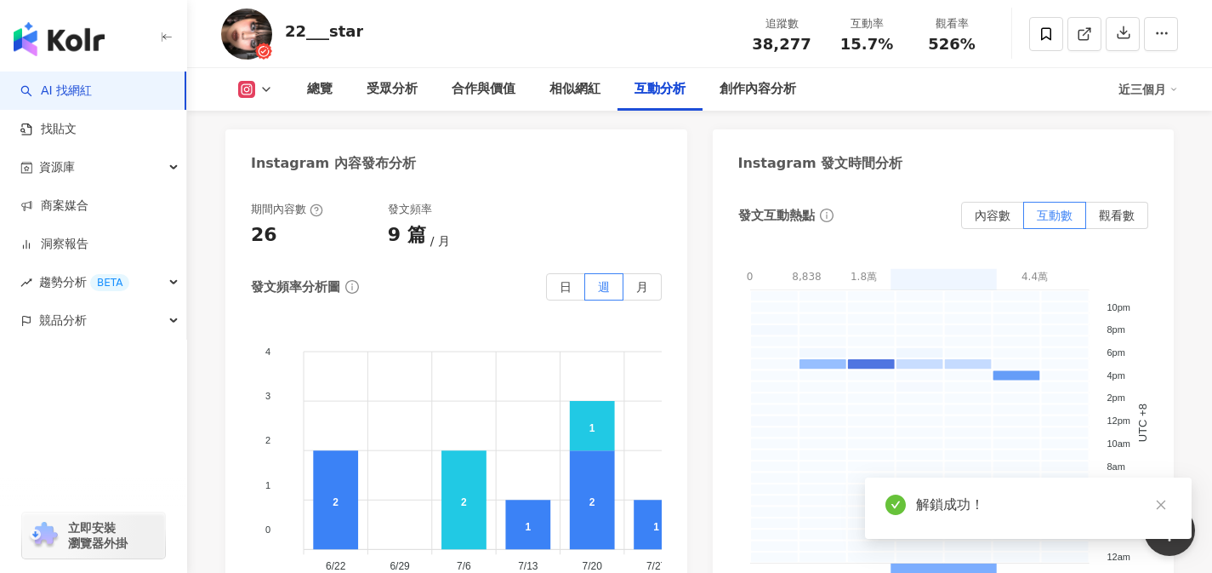
scroll to position [4523, 0]
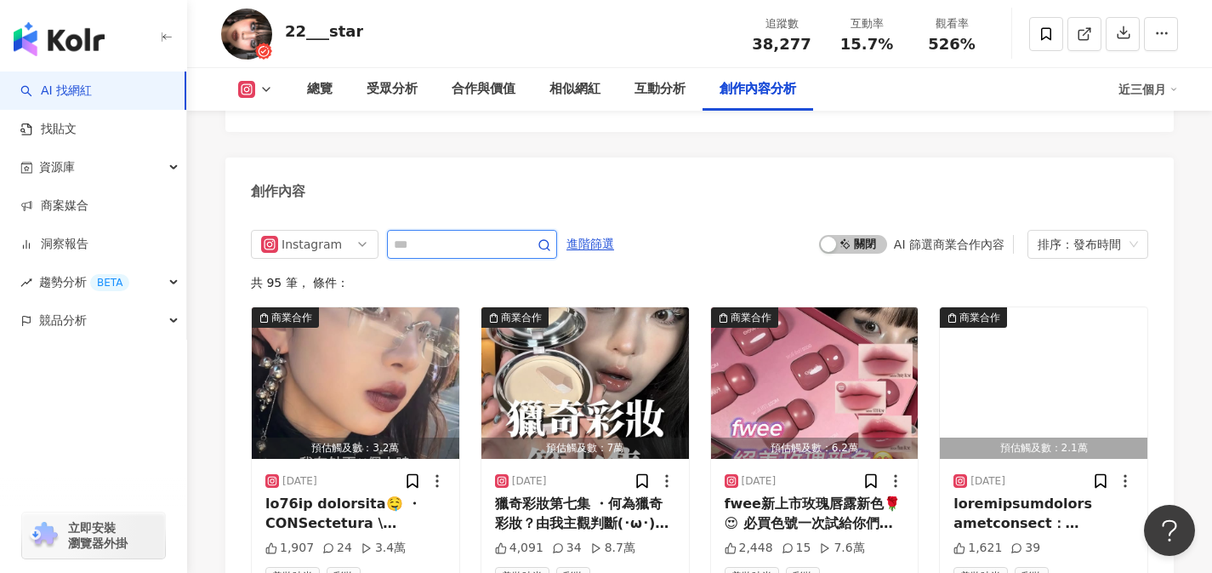
paste input "*******"
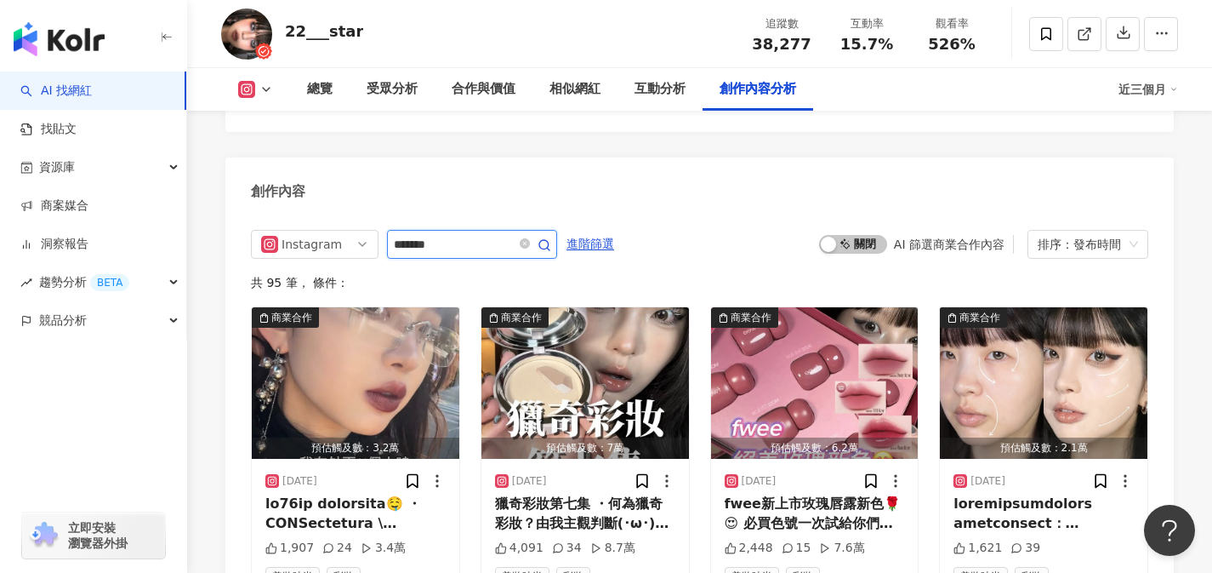
type input "*******"
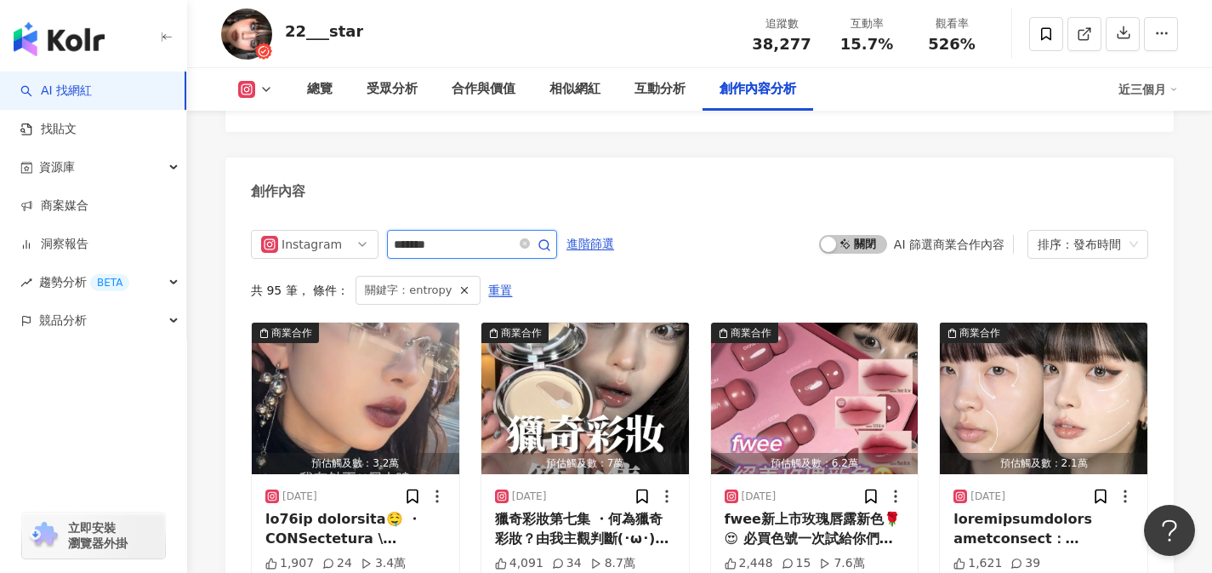
scroll to position [5286, 0]
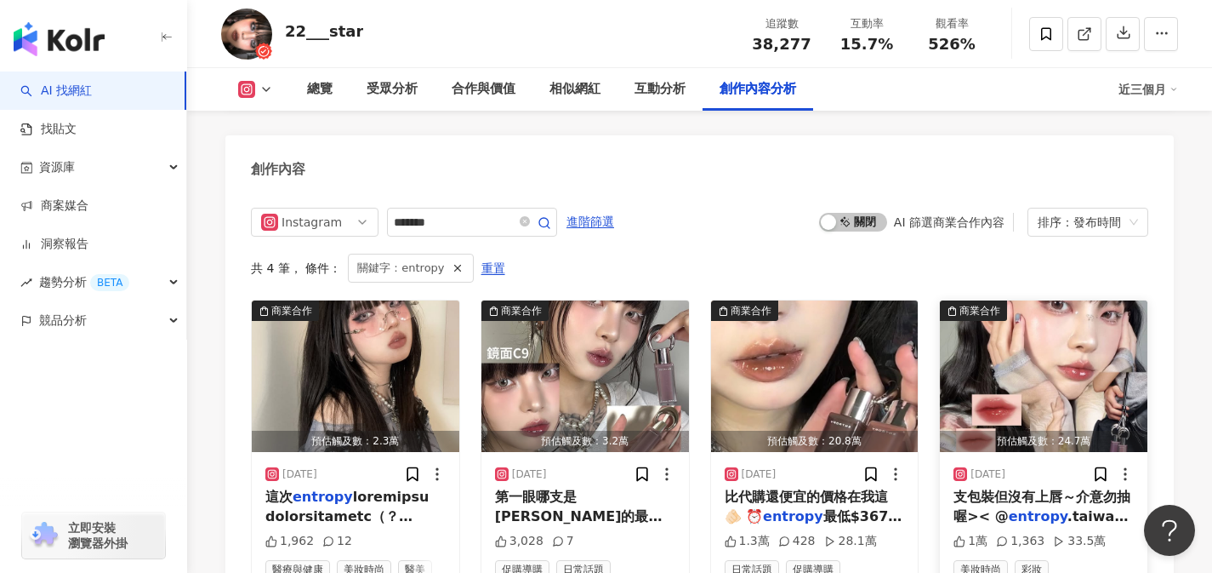
click at [1018, 508] on mark "entropy" at bounding box center [1038, 516] width 59 height 16
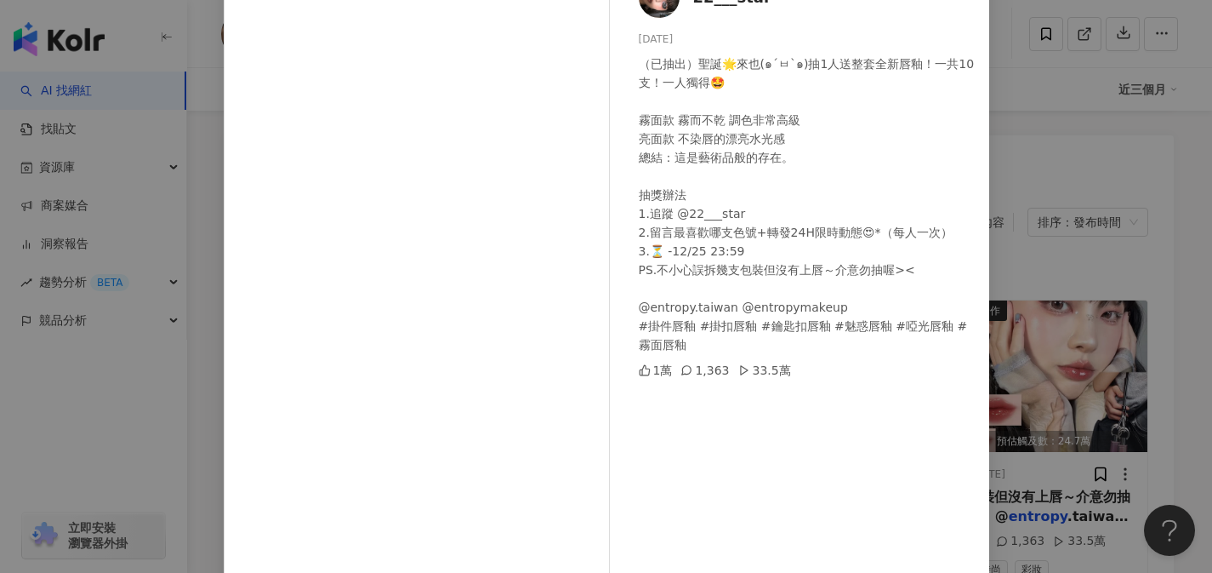
scroll to position [191, 0]
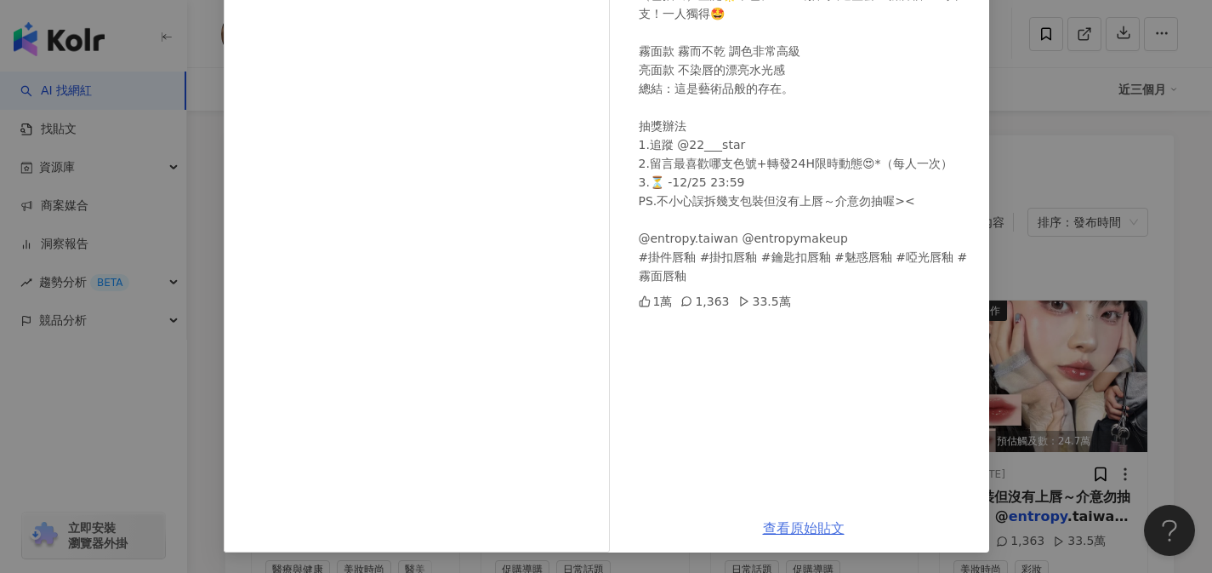
click at [787, 532] on link "查看原始貼文" at bounding box center [804, 528] width 82 height 16
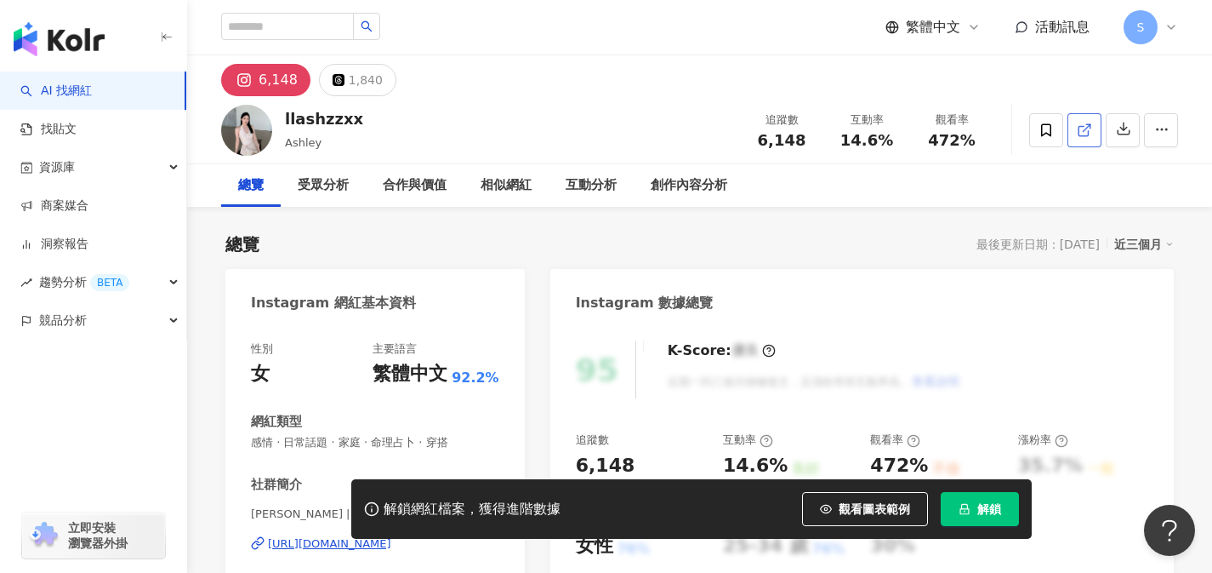
click at [1086, 135] on icon at bounding box center [1083, 130] width 9 height 9
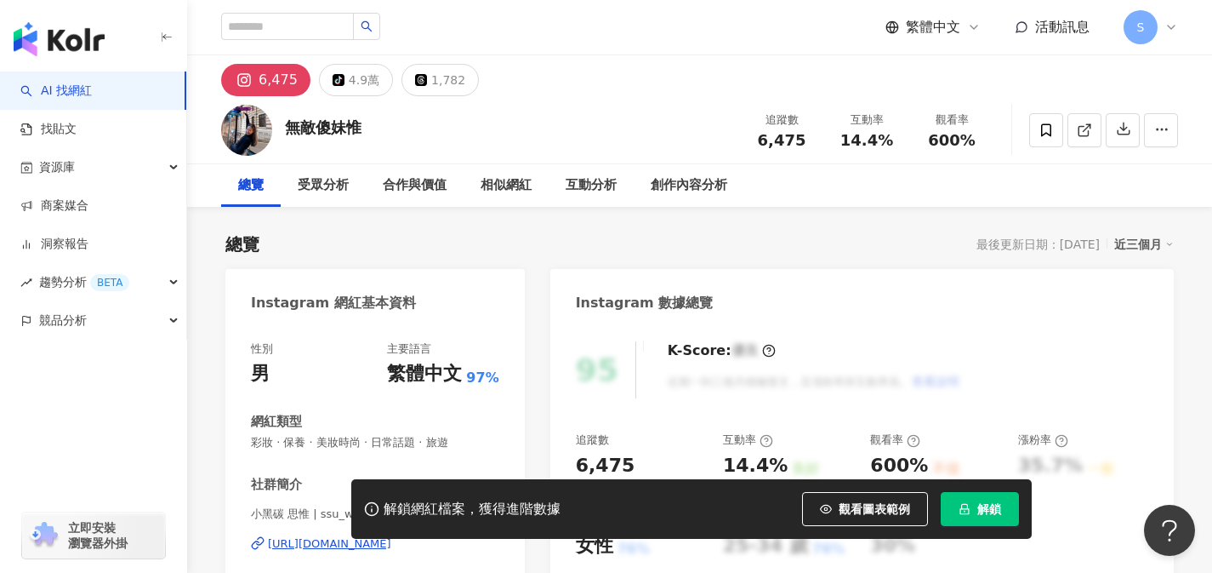
click at [1083, 138] on span at bounding box center [1084, 130] width 15 height 18
